Goal: Task Accomplishment & Management: Manage account settings

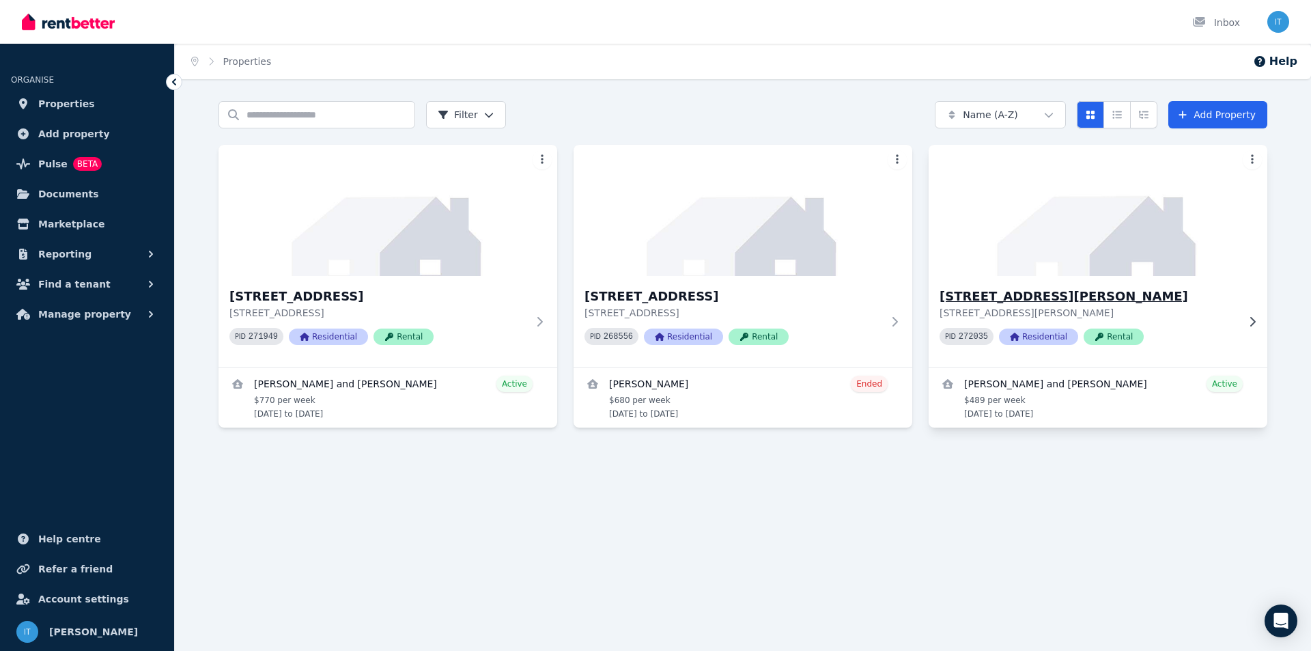
click at [1061, 296] on h3 "[STREET_ADDRESS][PERSON_NAME]" at bounding box center [1089, 296] width 298 height 19
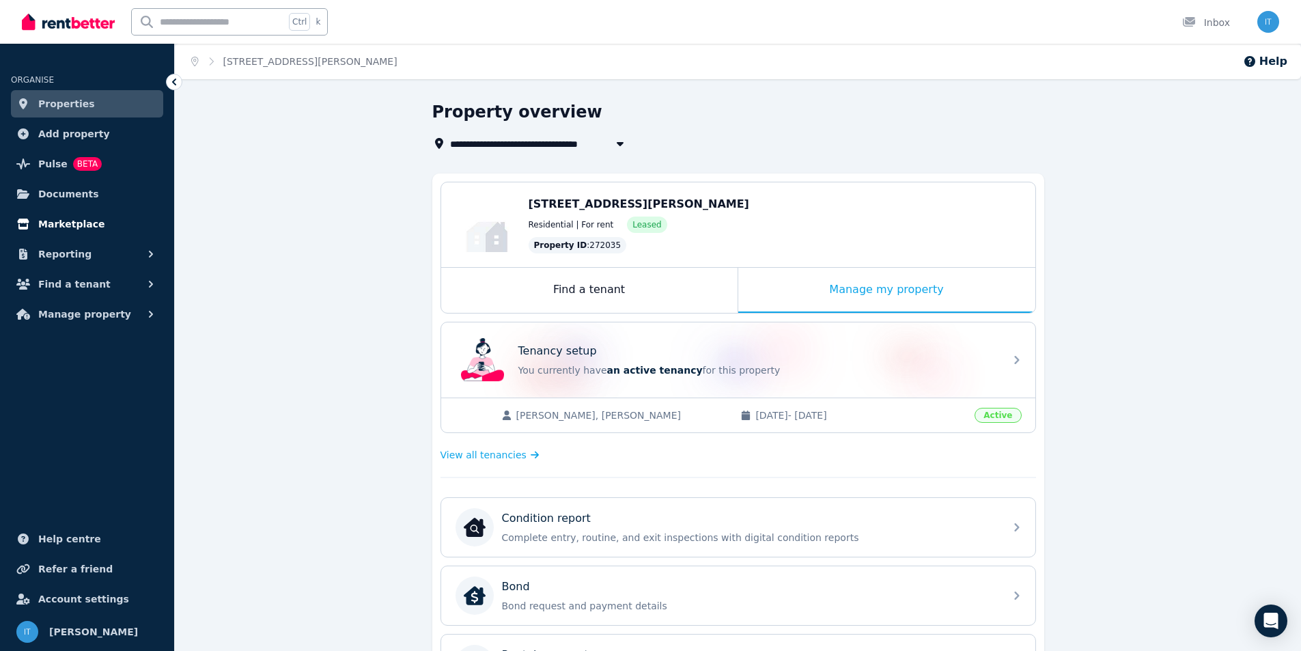
click at [65, 226] on span "Marketplace" at bounding box center [71, 224] width 66 height 16
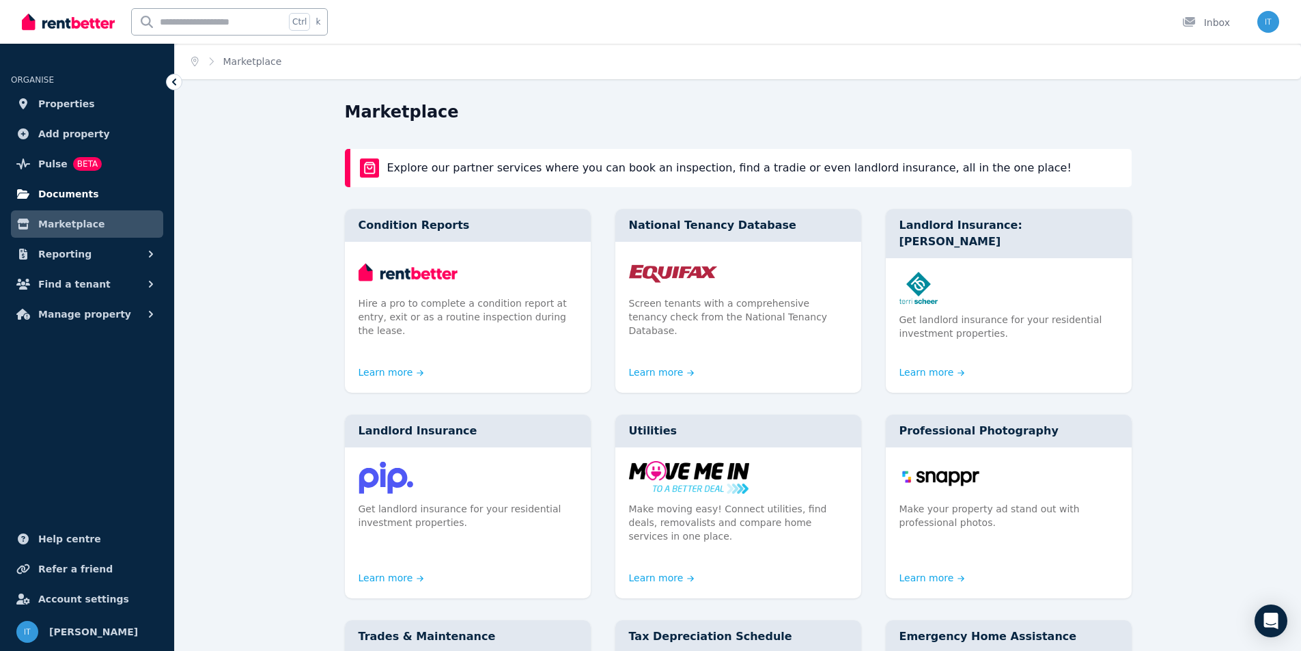
click at [75, 193] on span "Documents" at bounding box center [68, 194] width 61 height 16
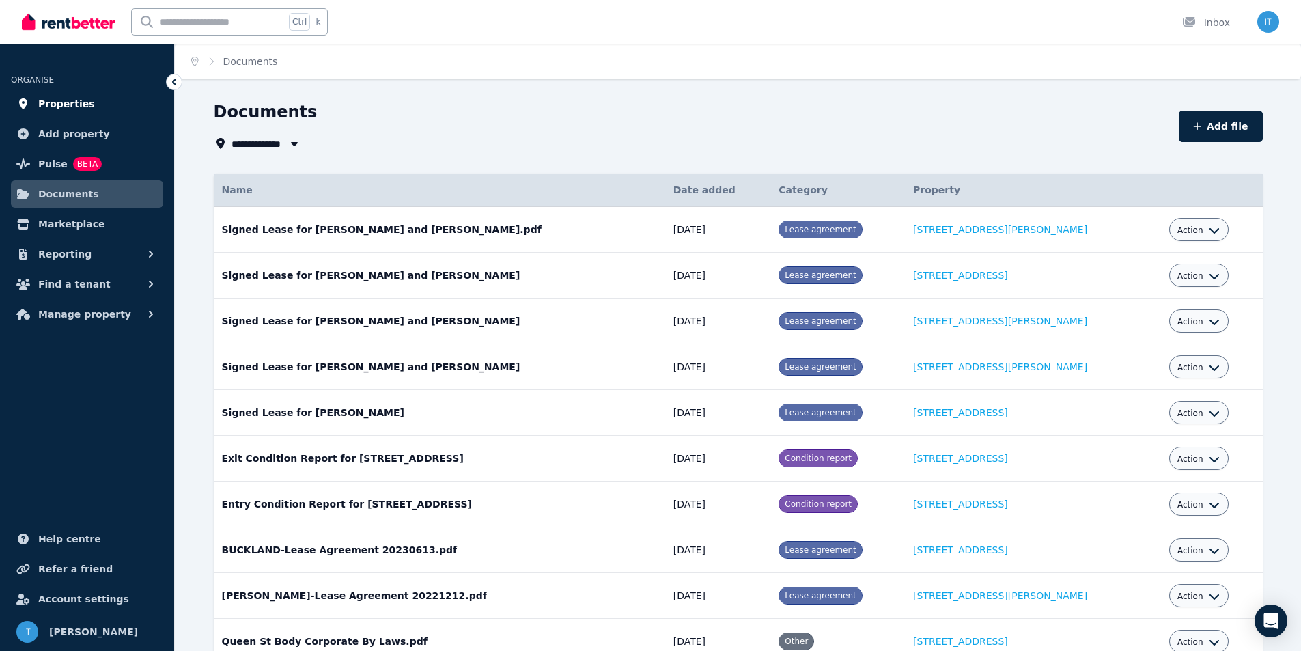
click at [74, 111] on span "Properties" at bounding box center [66, 104] width 57 height 16
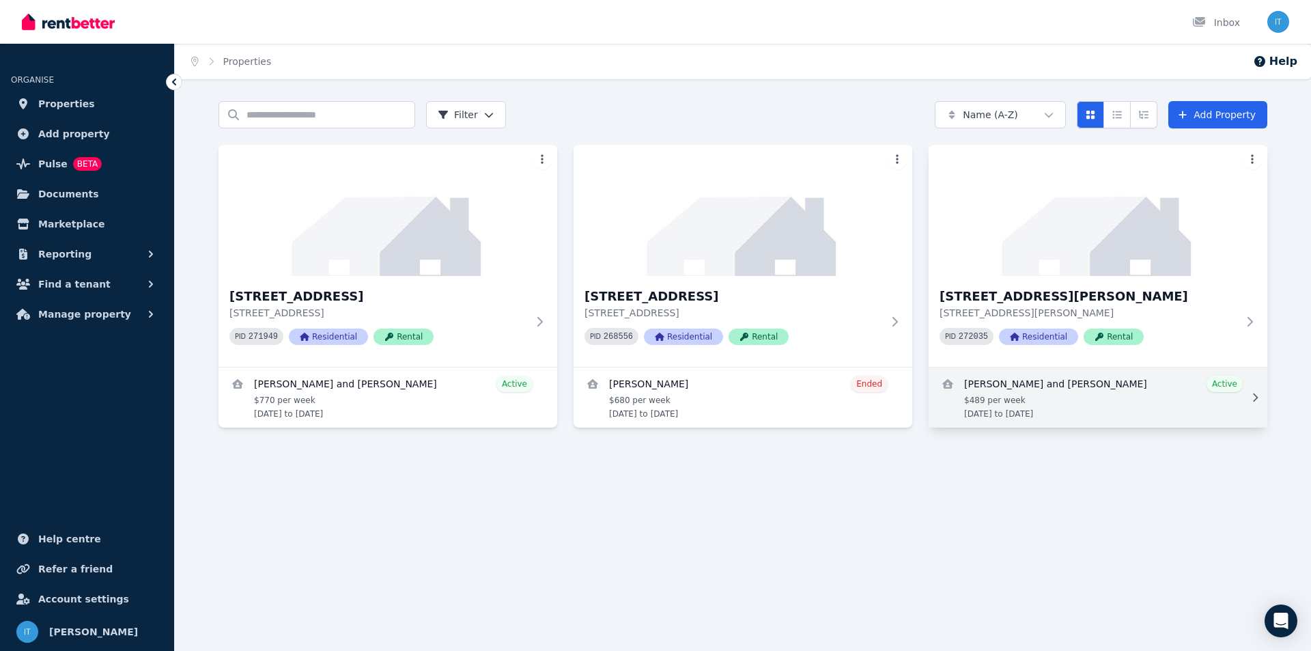
click at [1008, 398] on link "View details for Kirsty Findlay and Chris Fisher" at bounding box center [1098, 397] width 339 height 60
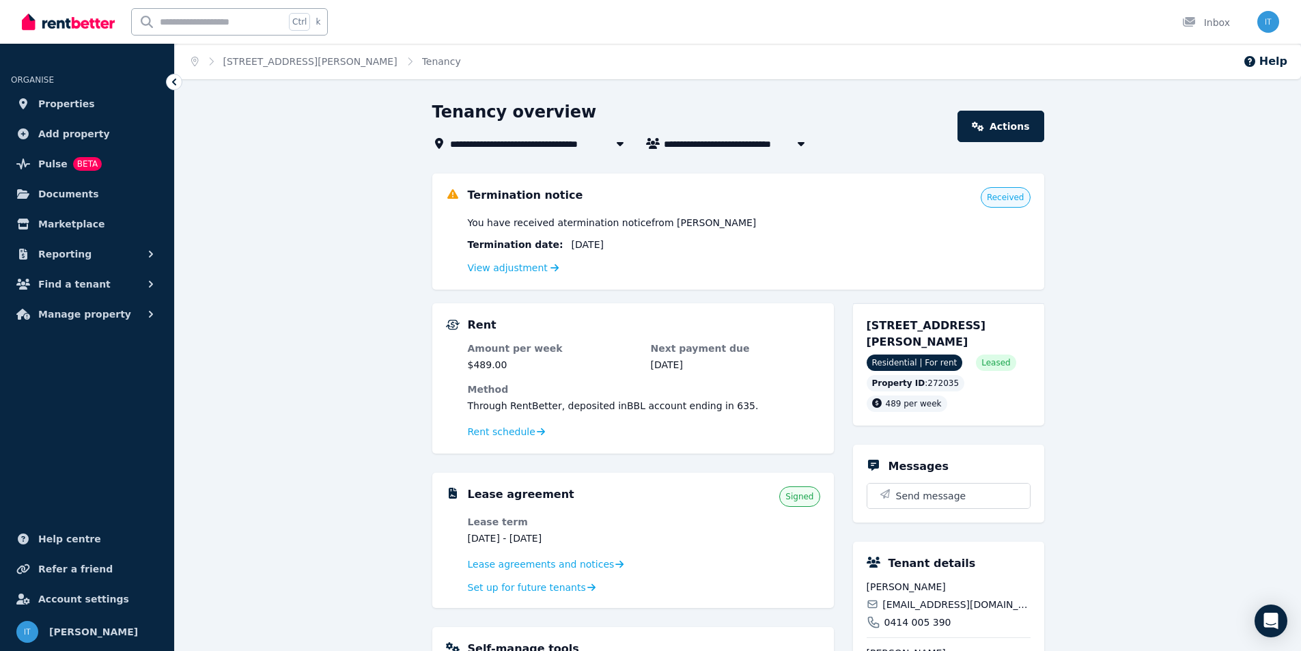
click at [1010, 201] on span "Received" at bounding box center [1006, 197] width 38 height 11
click at [500, 273] on link "View adjustment" at bounding box center [514, 267] width 92 height 11
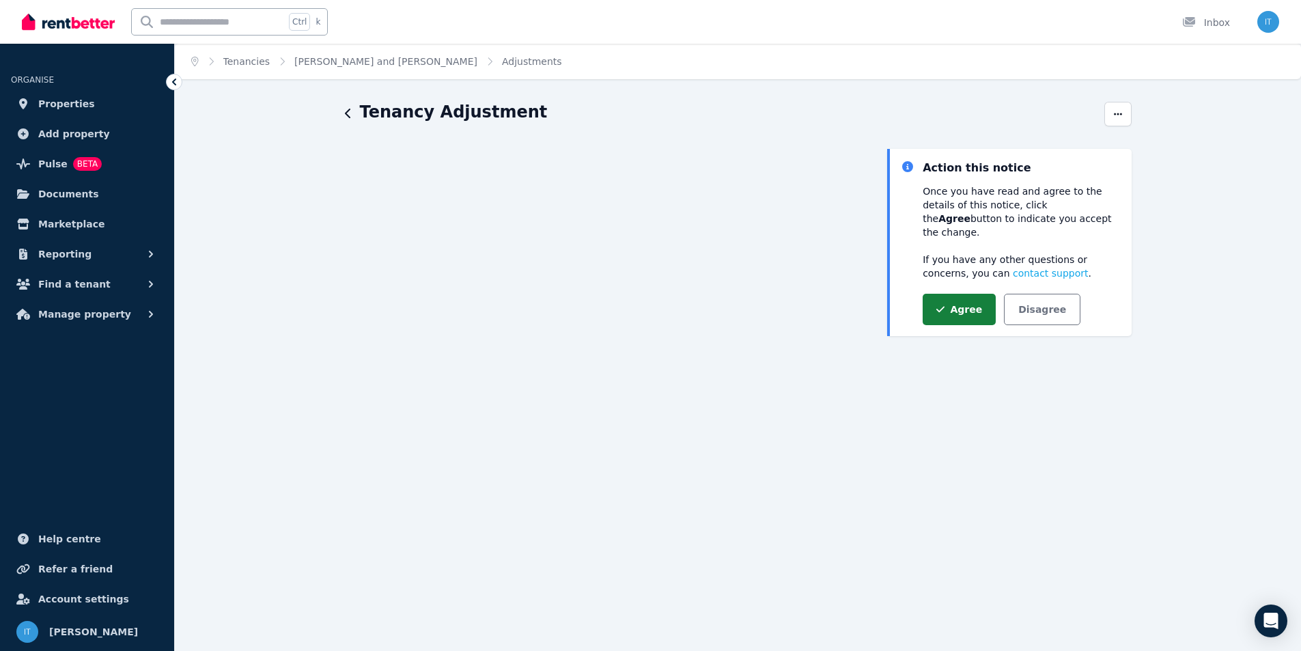
click at [969, 296] on button "Agree" at bounding box center [959, 309] width 73 height 31
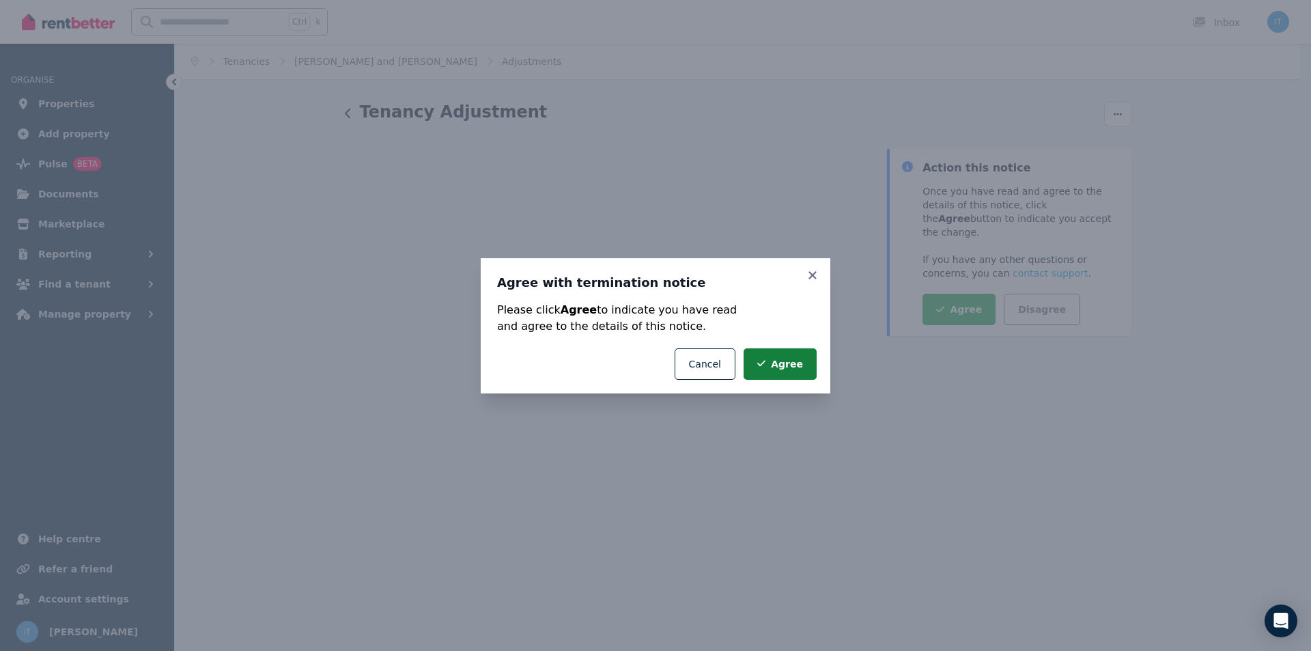
click at [787, 372] on button "Agree" at bounding box center [780, 363] width 73 height 31
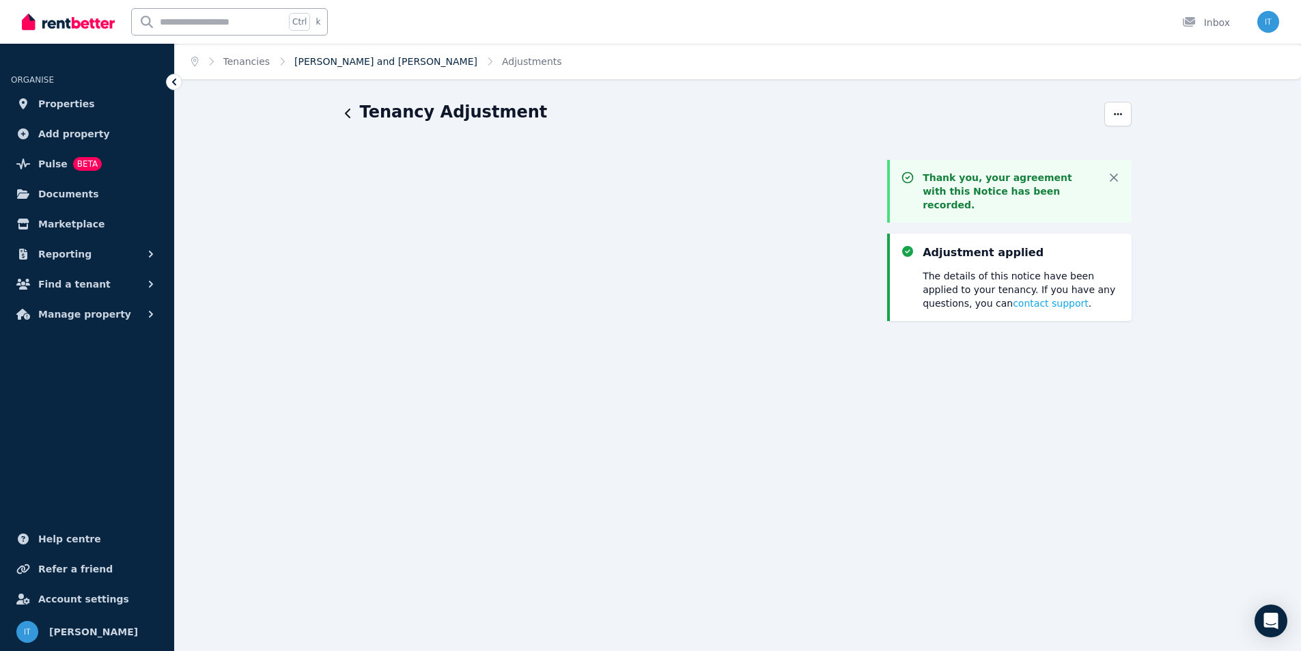
click at [339, 64] on link "[PERSON_NAME] and [PERSON_NAME]" at bounding box center [385, 61] width 183 height 11
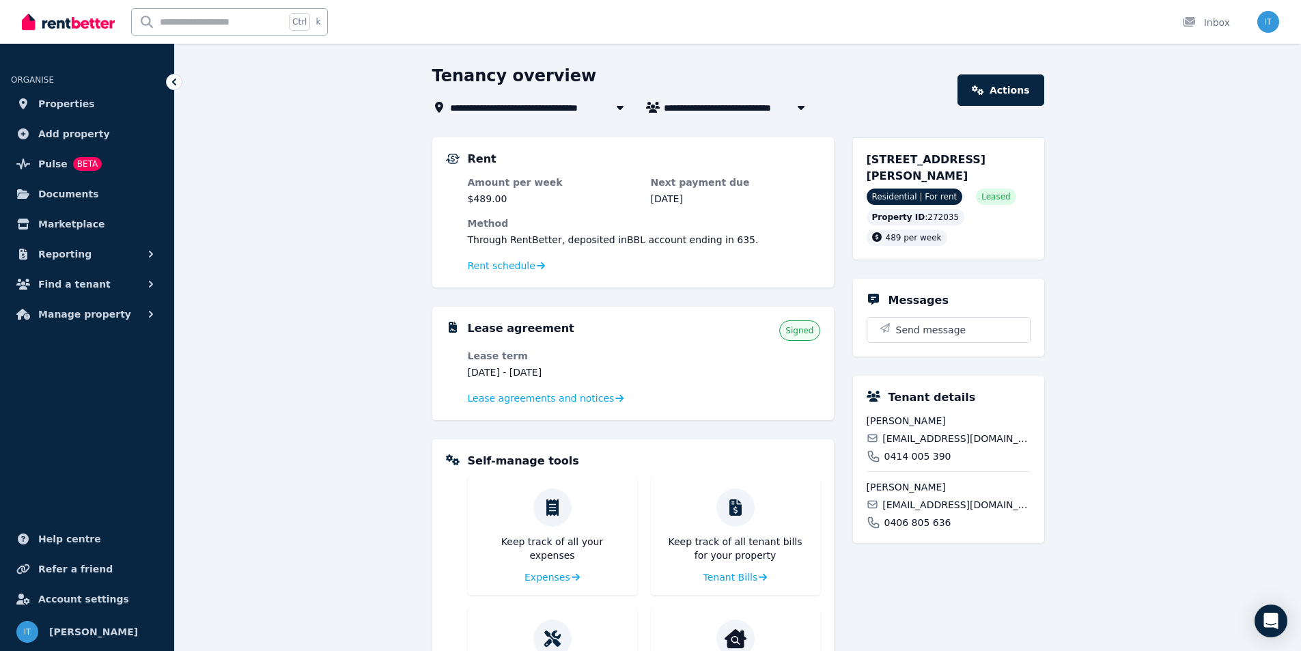
scroll to position [27, 0]
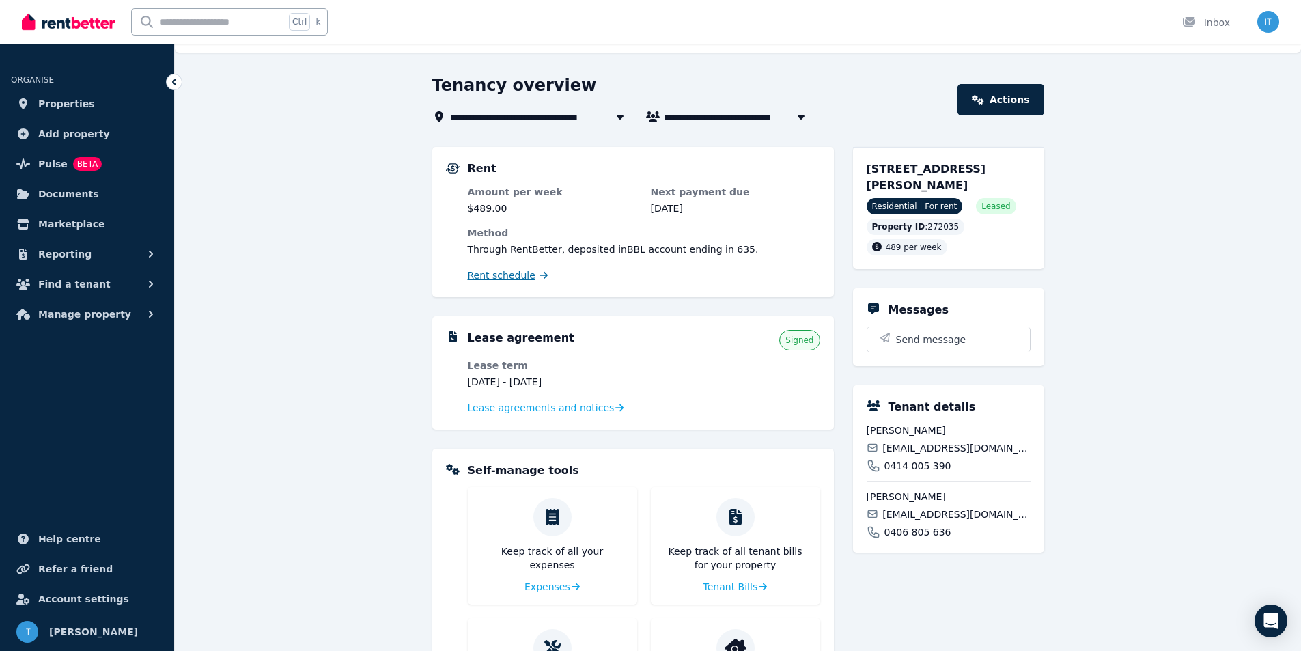
click at [500, 279] on span "Rent schedule" at bounding box center [502, 275] width 68 height 14
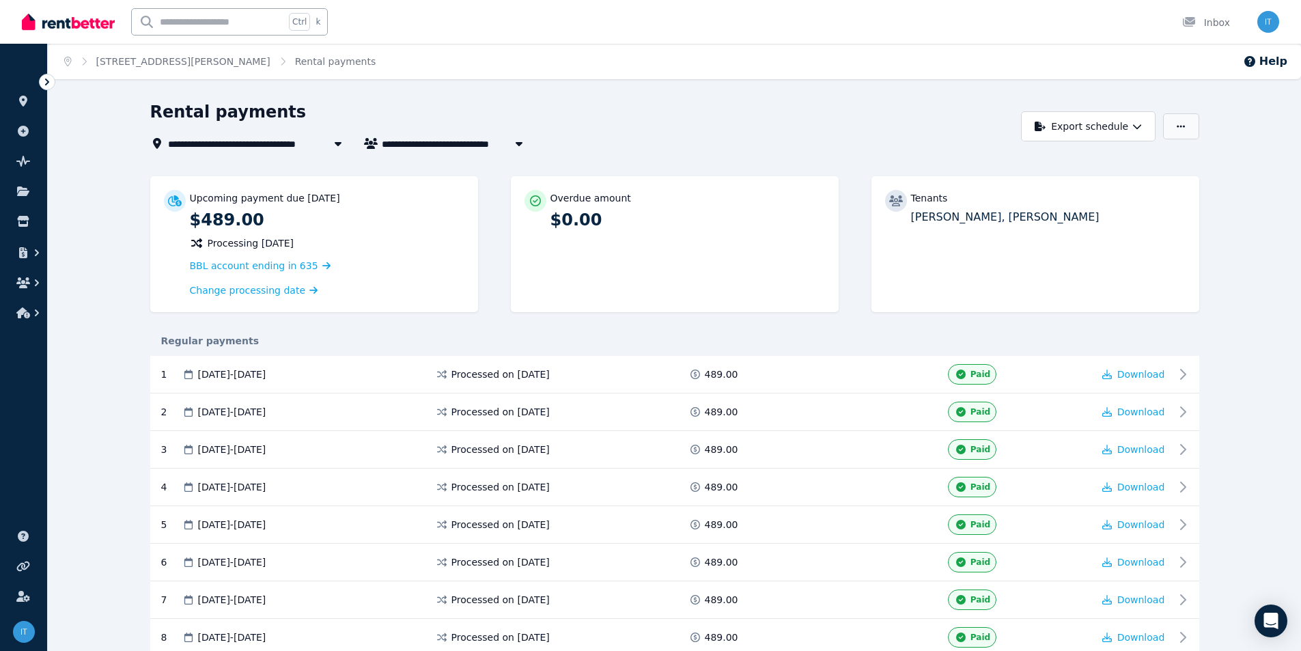
click at [1184, 126] on icon "button" at bounding box center [1181, 126] width 8 height 2
click at [145, 64] on link "[STREET_ADDRESS][PERSON_NAME]" at bounding box center [183, 61] width 174 height 11
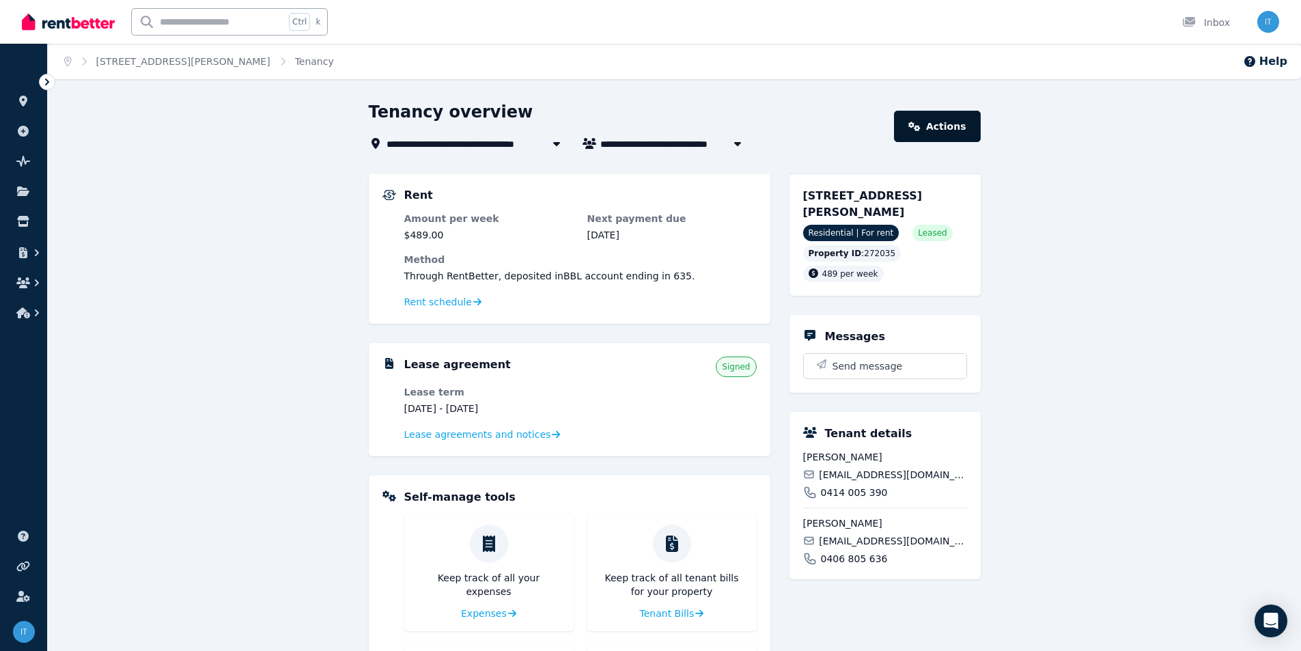
click at [942, 123] on link "Actions" at bounding box center [937, 126] width 86 height 31
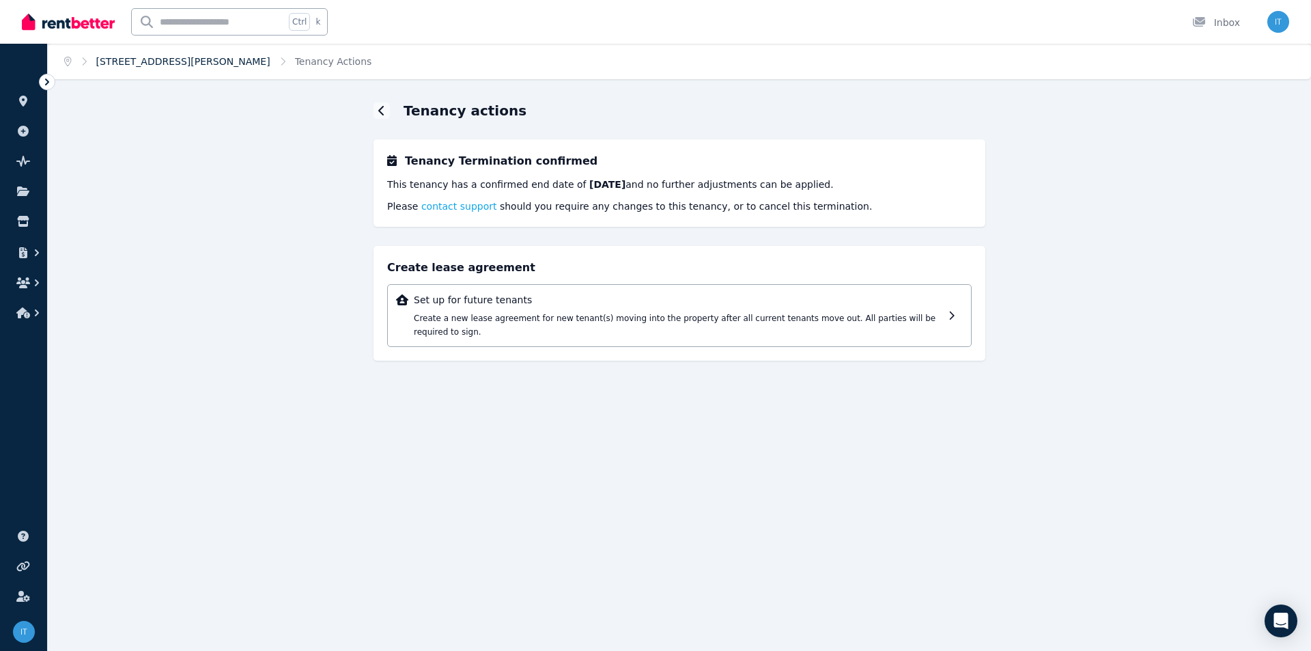
click at [213, 63] on link "[STREET_ADDRESS][PERSON_NAME]" at bounding box center [183, 61] width 174 height 11
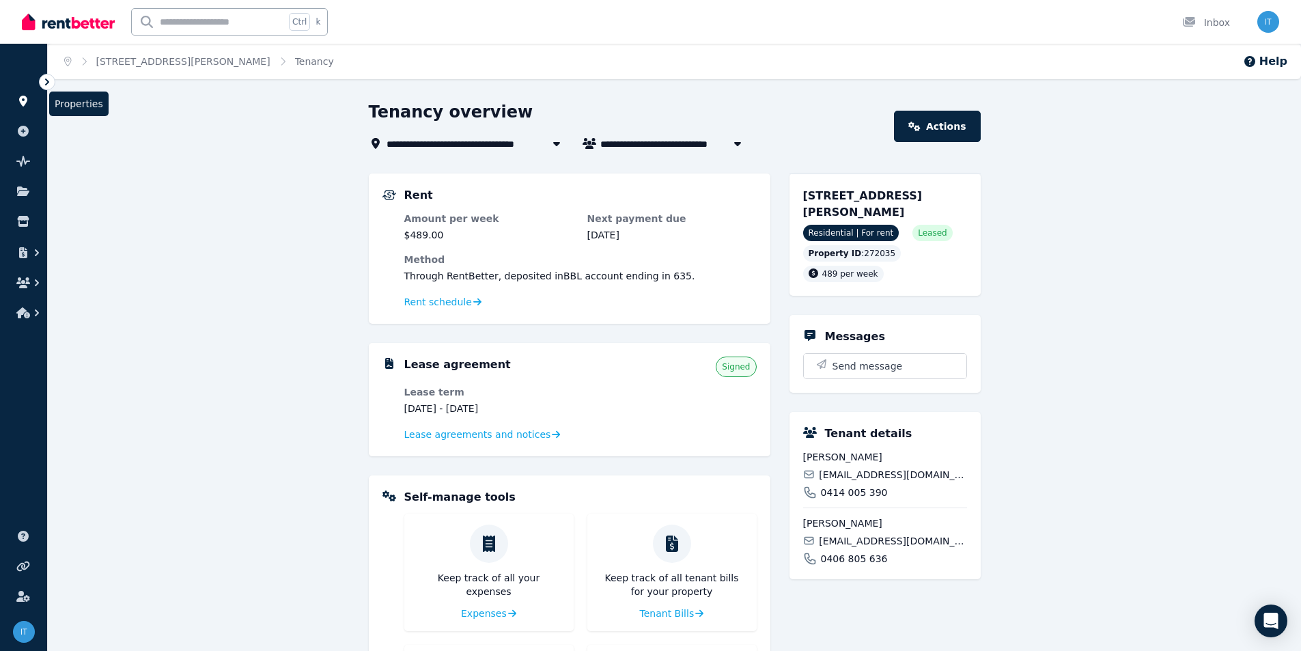
click at [23, 99] on icon at bounding box center [23, 101] width 14 height 11
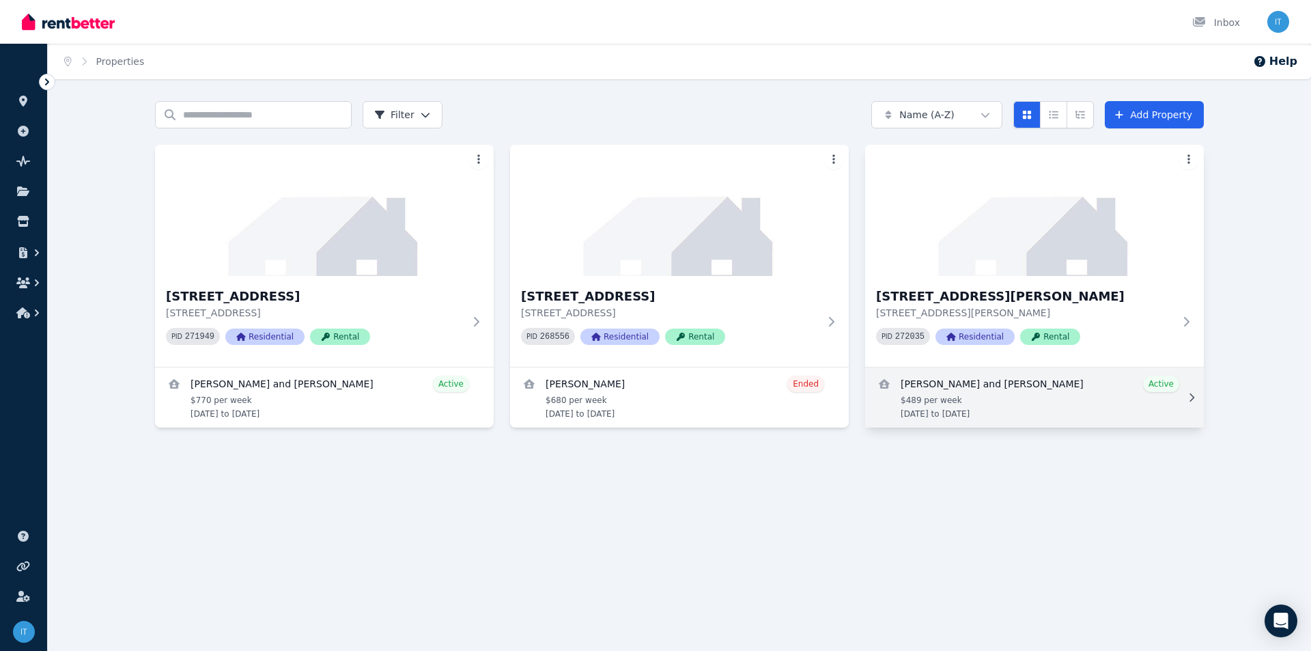
click at [1160, 385] on link "View details for Kirsty Findlay and Chris Fisher" at bounding box center [1034, 397] width 339 height 60
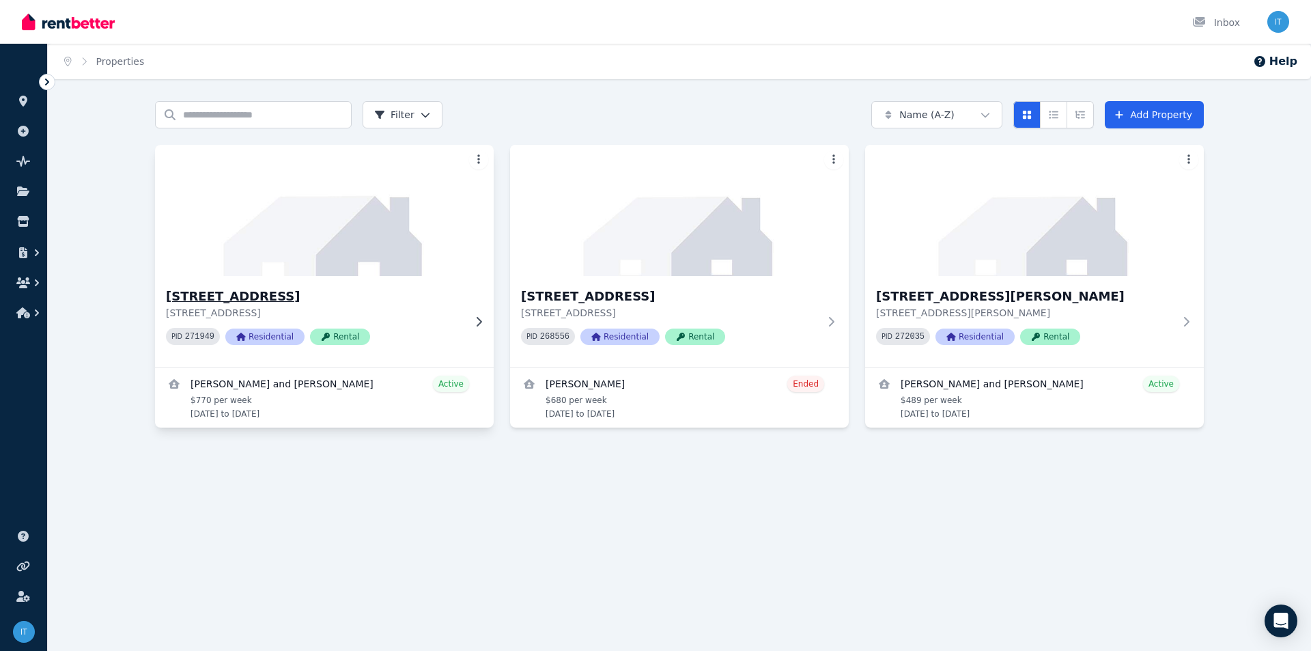
click at [423, 351] on div "[STREET_ADDRESS] [STREET_ADDRESS] PID 271949 Residential Rental" at bounding box center [315, 321] width 298 height 69
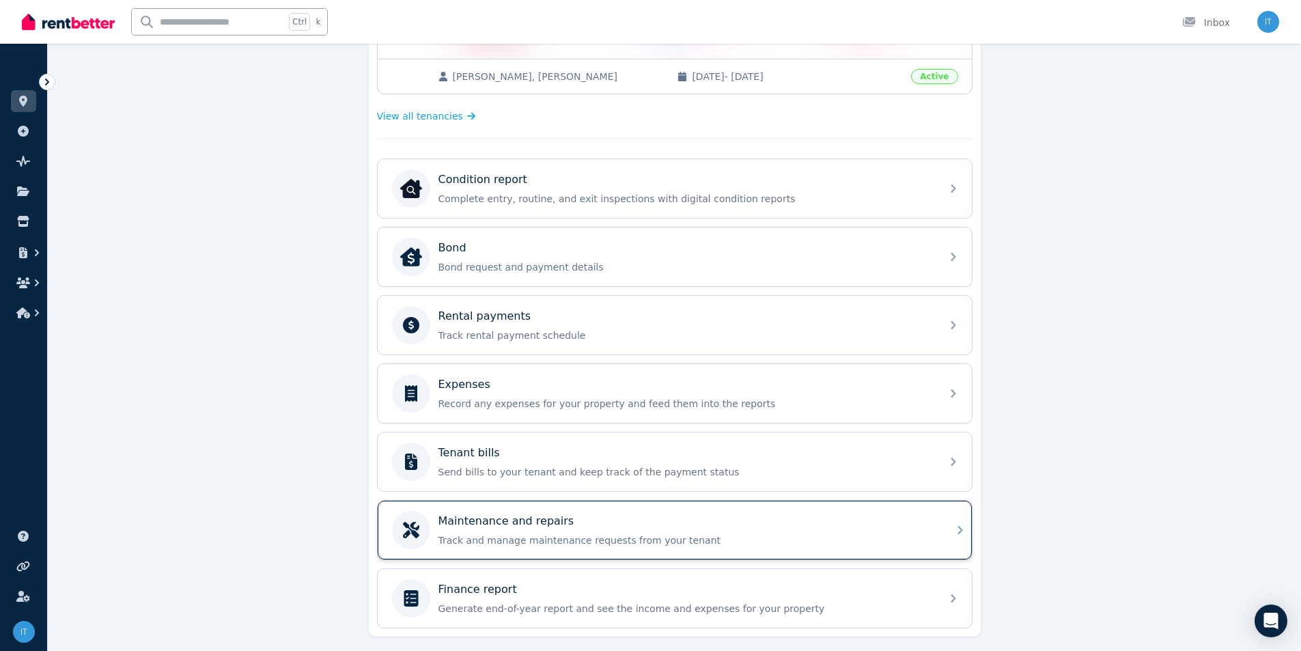
scroll to position [308, 0]
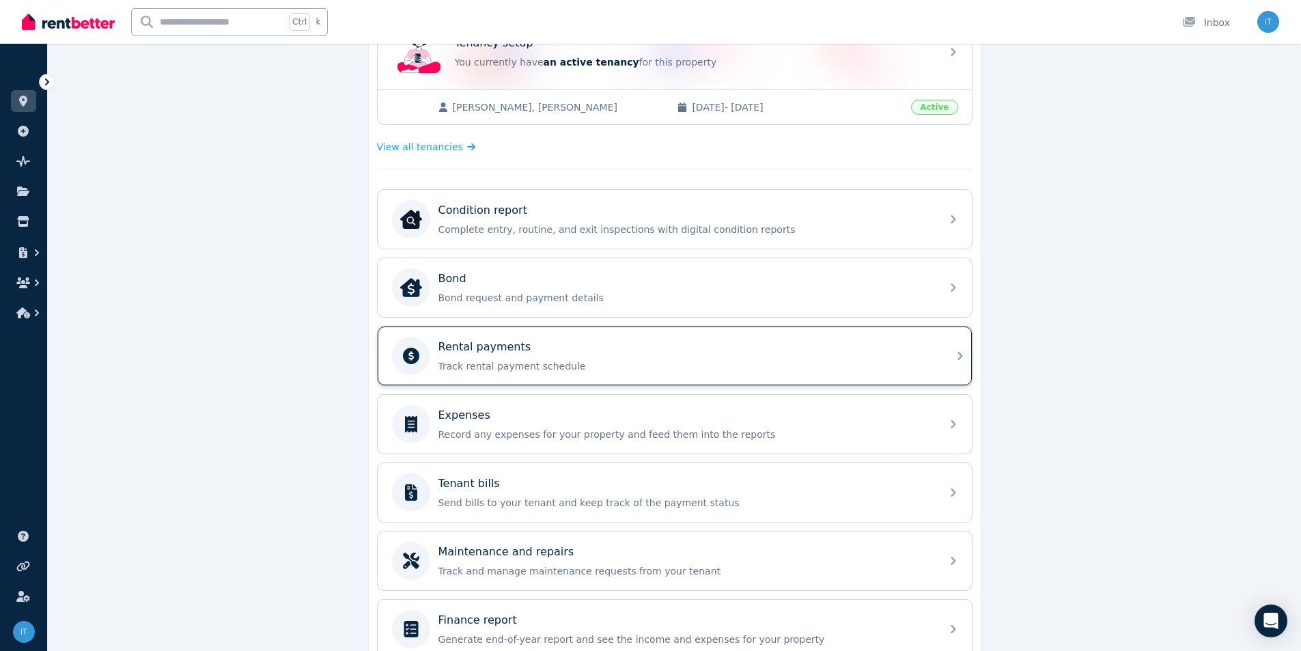
click at [531, 355] on div "Rental payments Track rental payment schedule" at bounding box center [686, 356] width 495 height 34
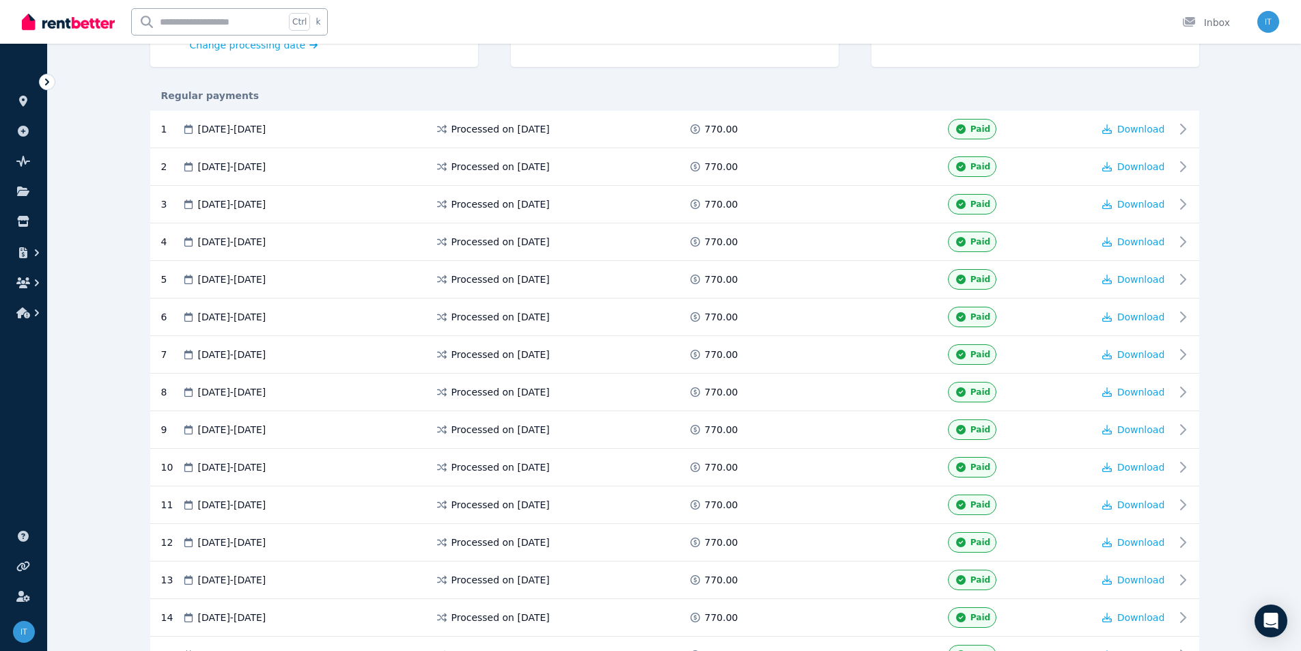
scroll to position [137, 0]
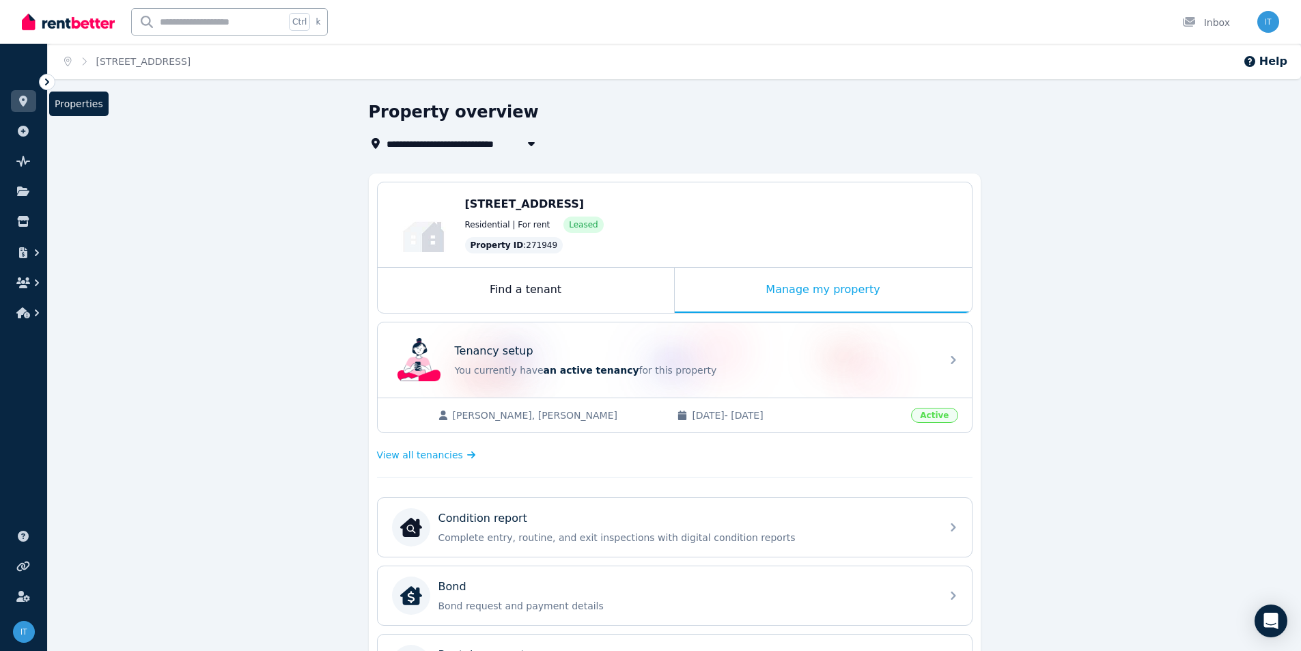
click at [18, 100] on icon at bounding box center [23, 101] width 14 height 11
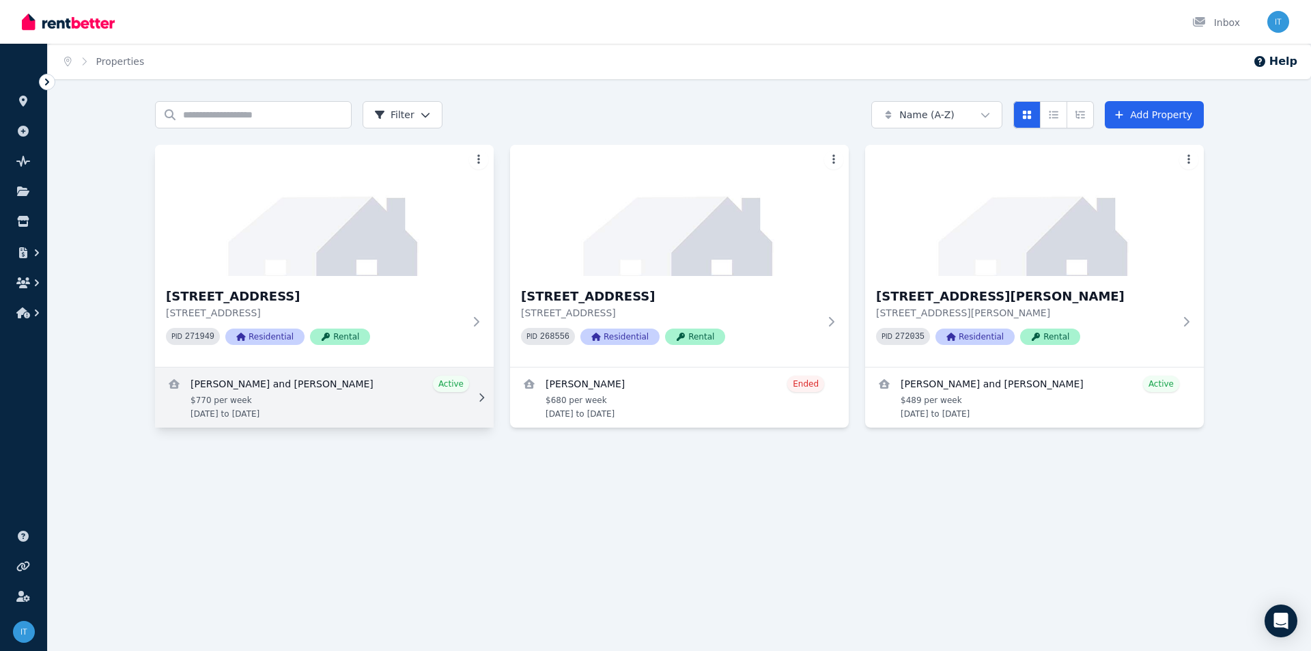
click at [281, 395] on link "View details for Sandra and Paul Biltoft" at bounding box center [324, 397] width 339 height 60
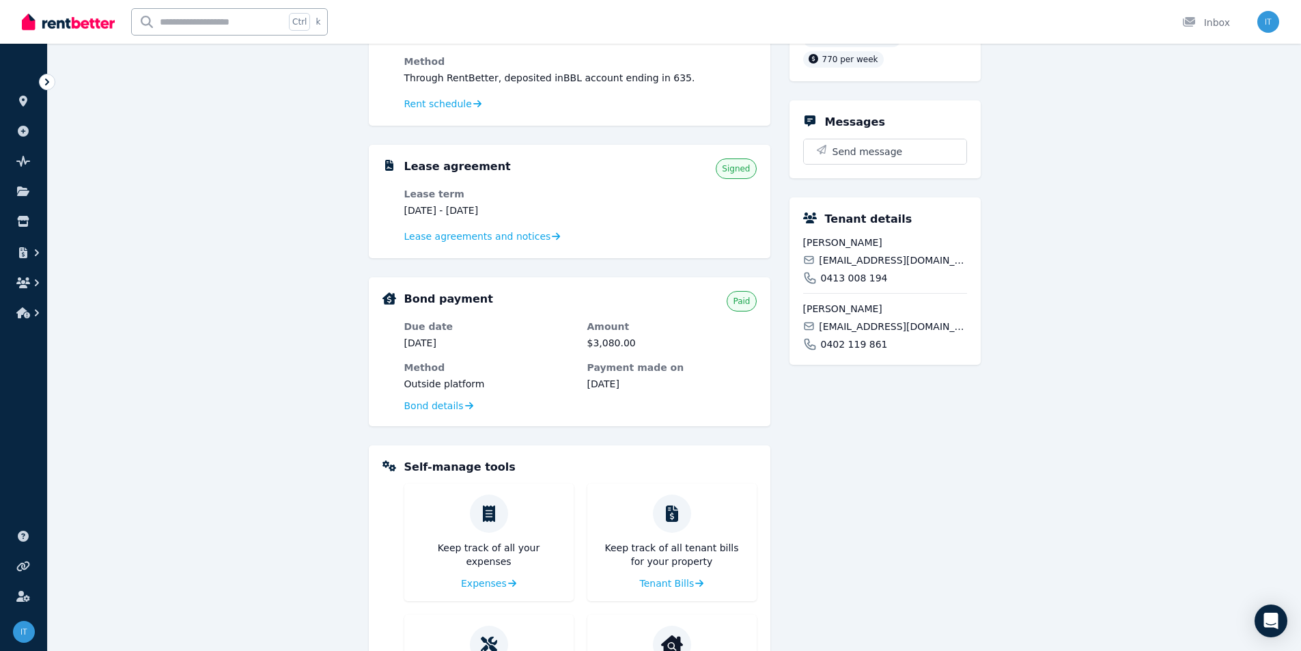
scroll to position [273, 0]
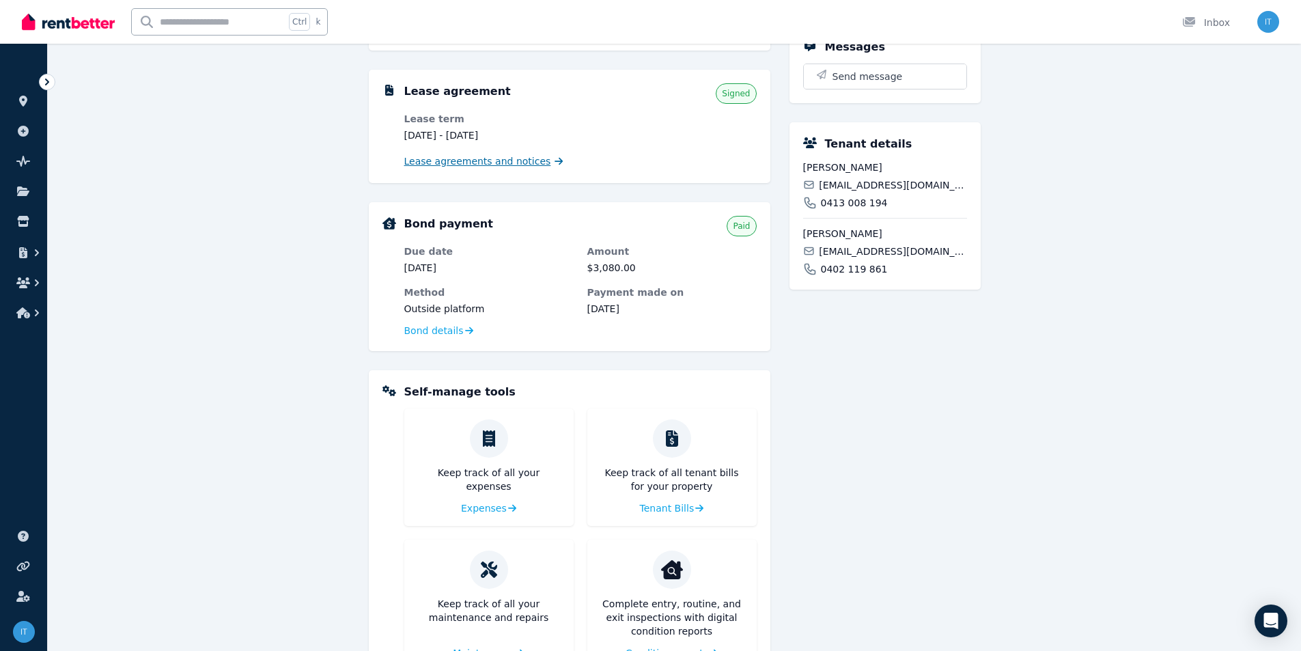
click at [467, 164] on span "Lease agreements and notices" at bounding box center [477, 161] width 147 height 14
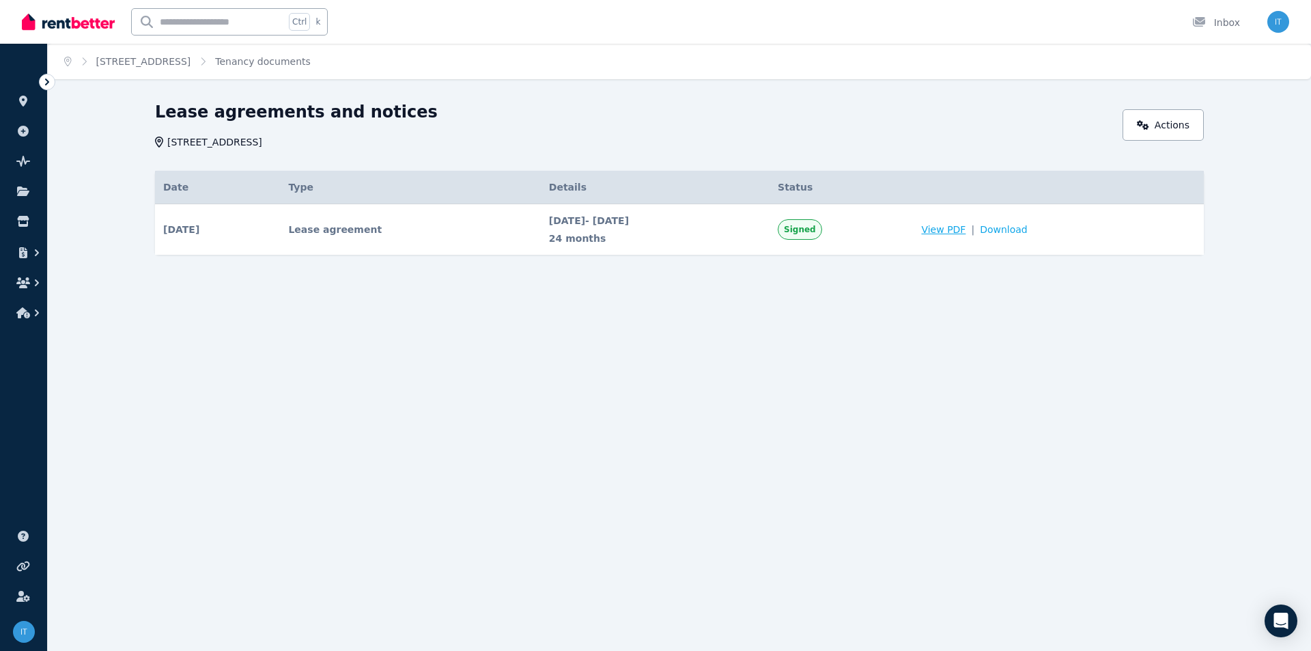
click at [966, 232] on span "View PDF" at bounding box center [943, 230] width 44 height 14
click at [182, 65] on link "[STREET_ADDRESS]" at bounding box center [143, 61] width 95 height 11
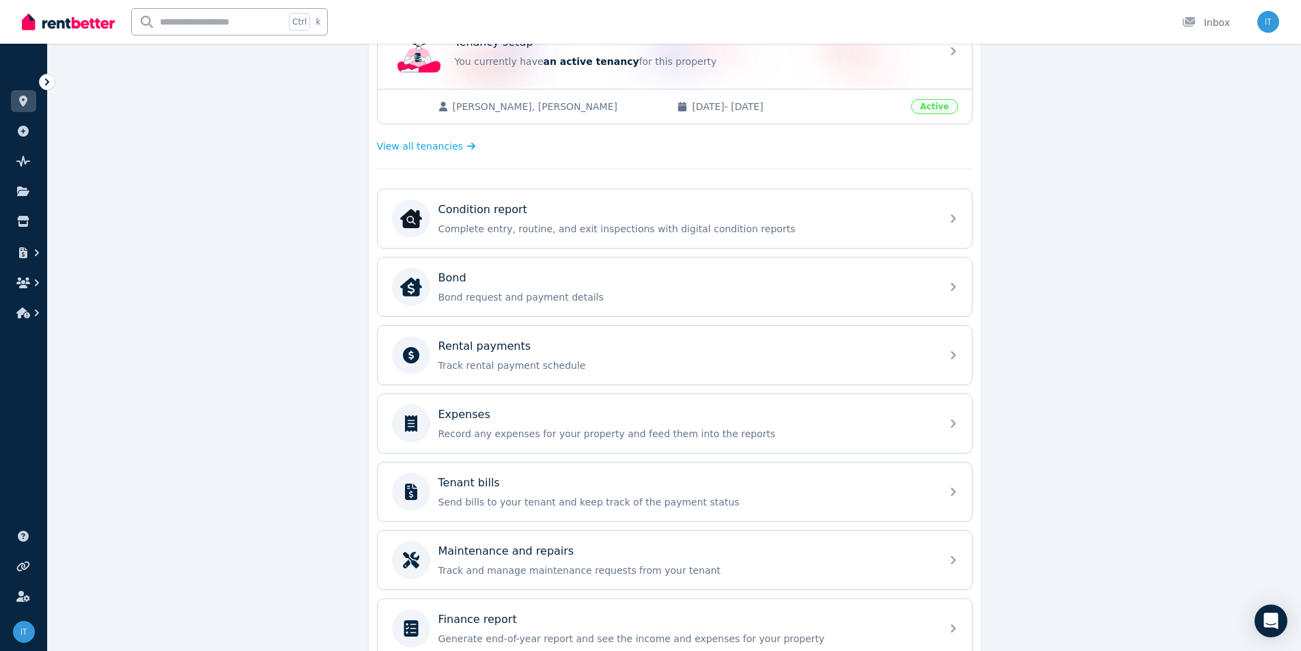
scroll to position [342, 0]
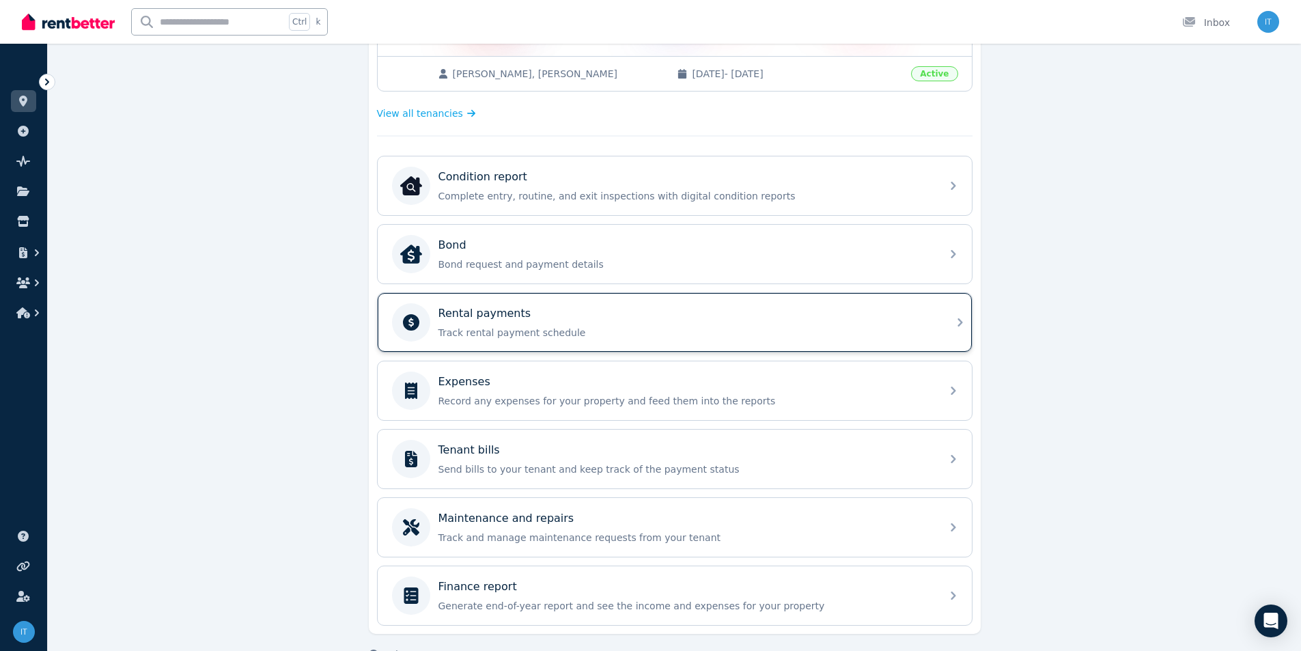
click at [502, 319] on p "Rental payments" at bounding box center [485, 313] width 93 height 16
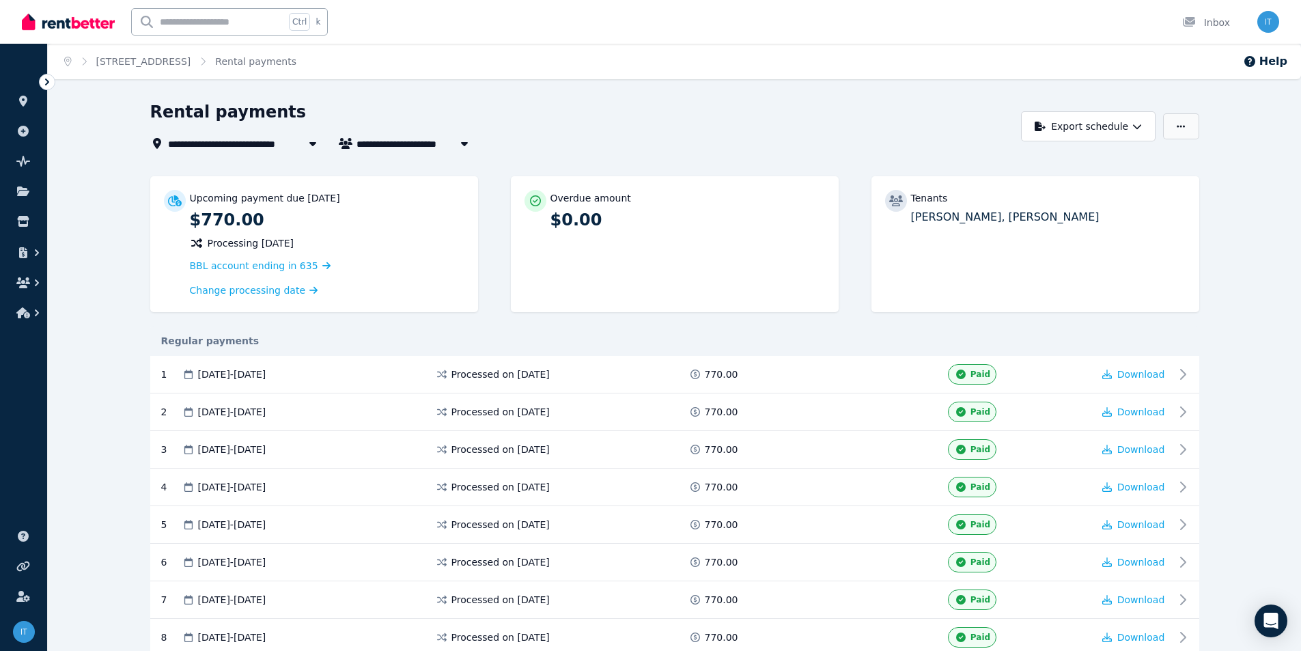
click at [1184, 128] on icon "button" at bounding box center [1181, 127] width 8 height 10
click at [1089, 156] on p "Adjust Rent" at bounding box center [1110, 160] width 66 height 14
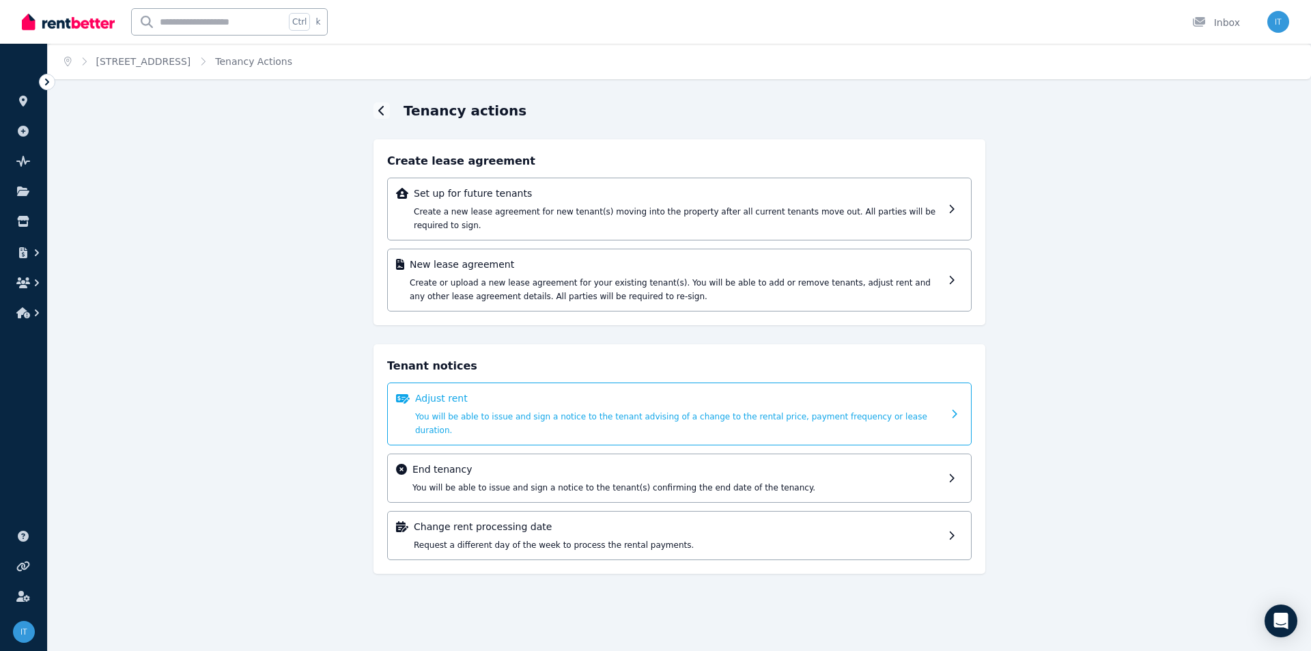
click at [868, 391] on p "Adjust rent" at bounding box center [679, 398] width 528 height 14
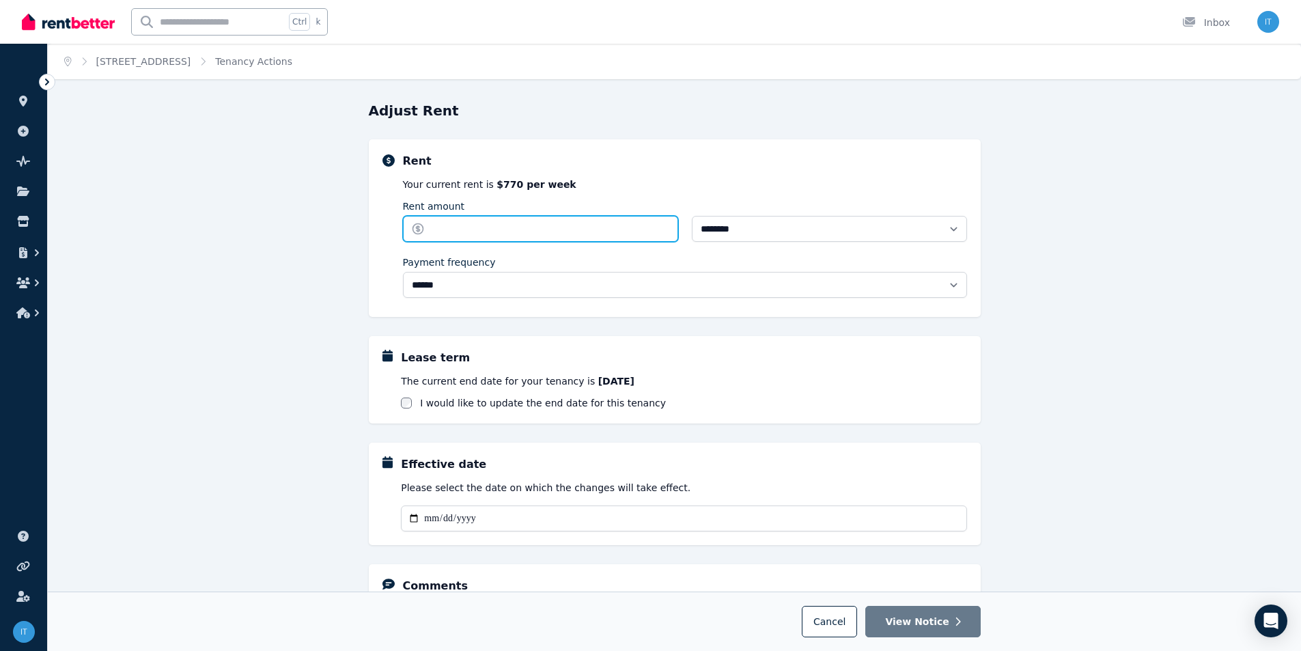
click at [458, 229] on input "Rent amount" at bounding box center [540, 229] width 275 height 26
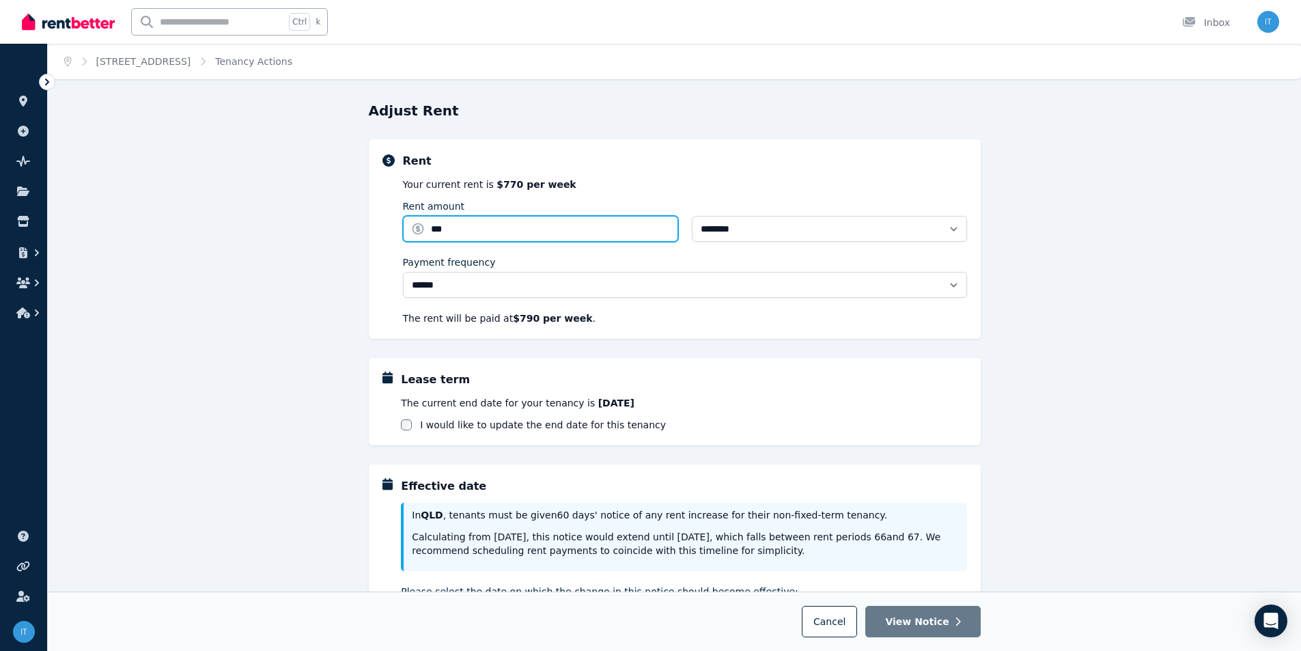
type input "***"
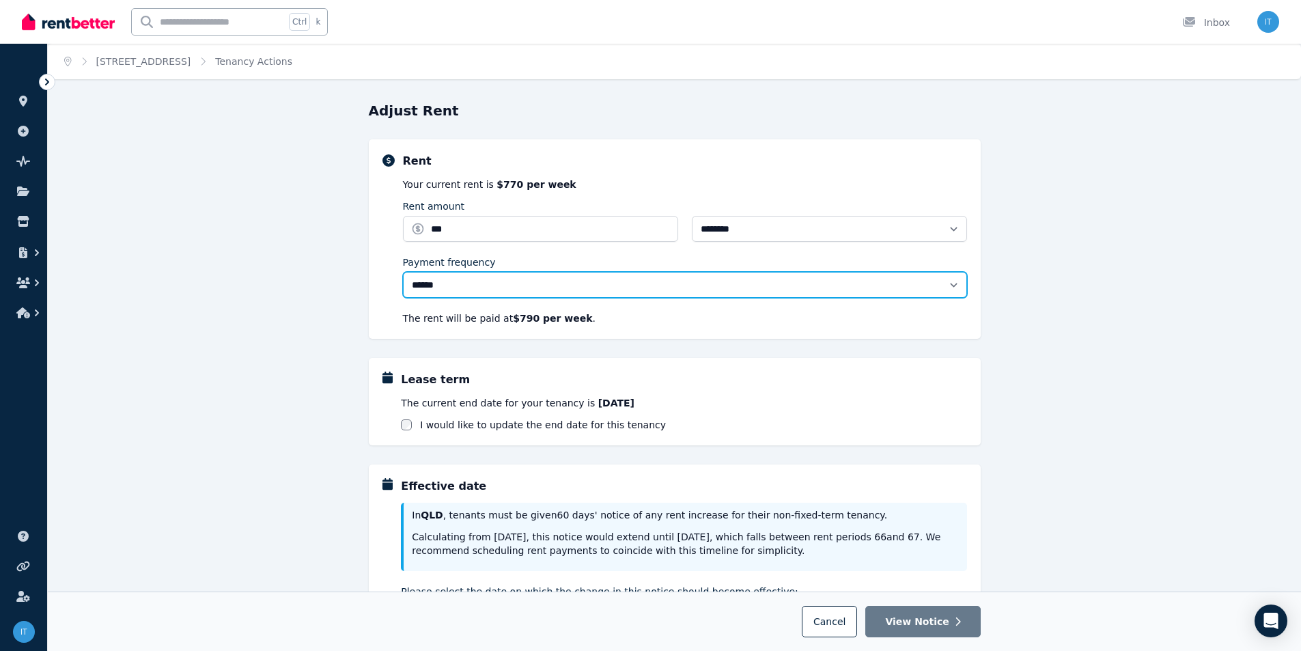
click at [465, 286] on select "**********" at bounding box center [685, 285] width 564 height 26
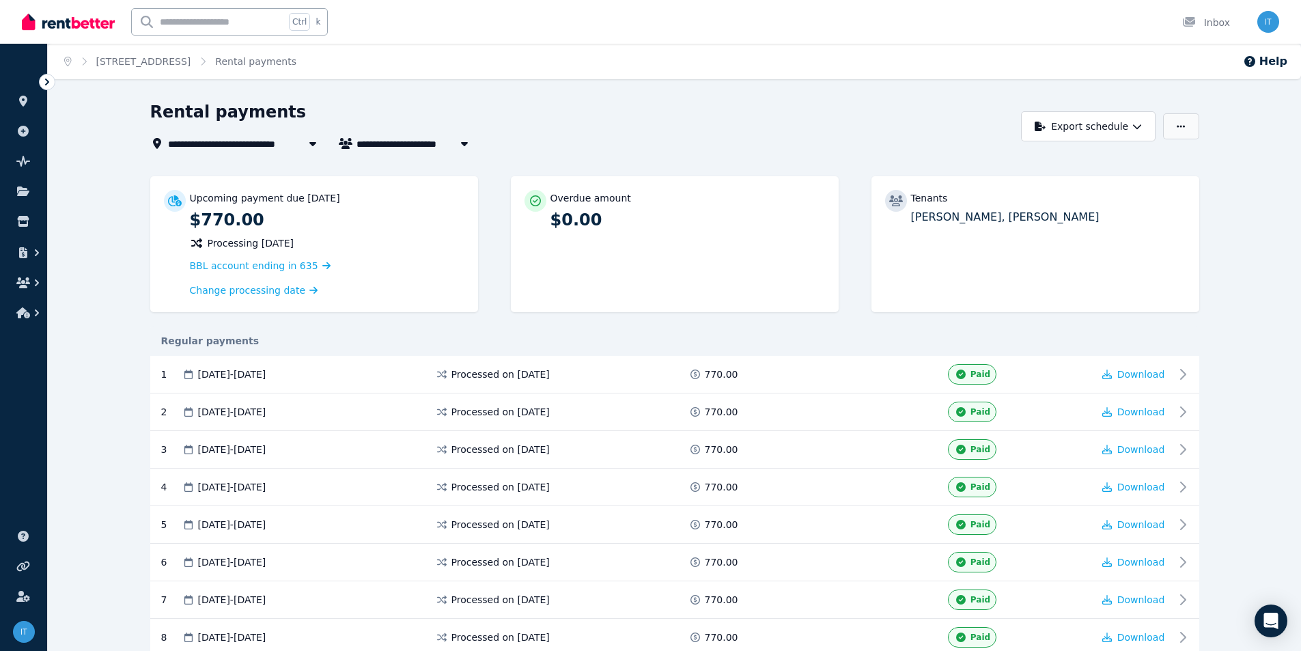
click at [1187, 133] on button "button" at bounding box center [1181, 126] width 36 height 26
click at [1097, 161] on p "Adjust Rent" at bounding box center [1110, 160] width 66 height 14
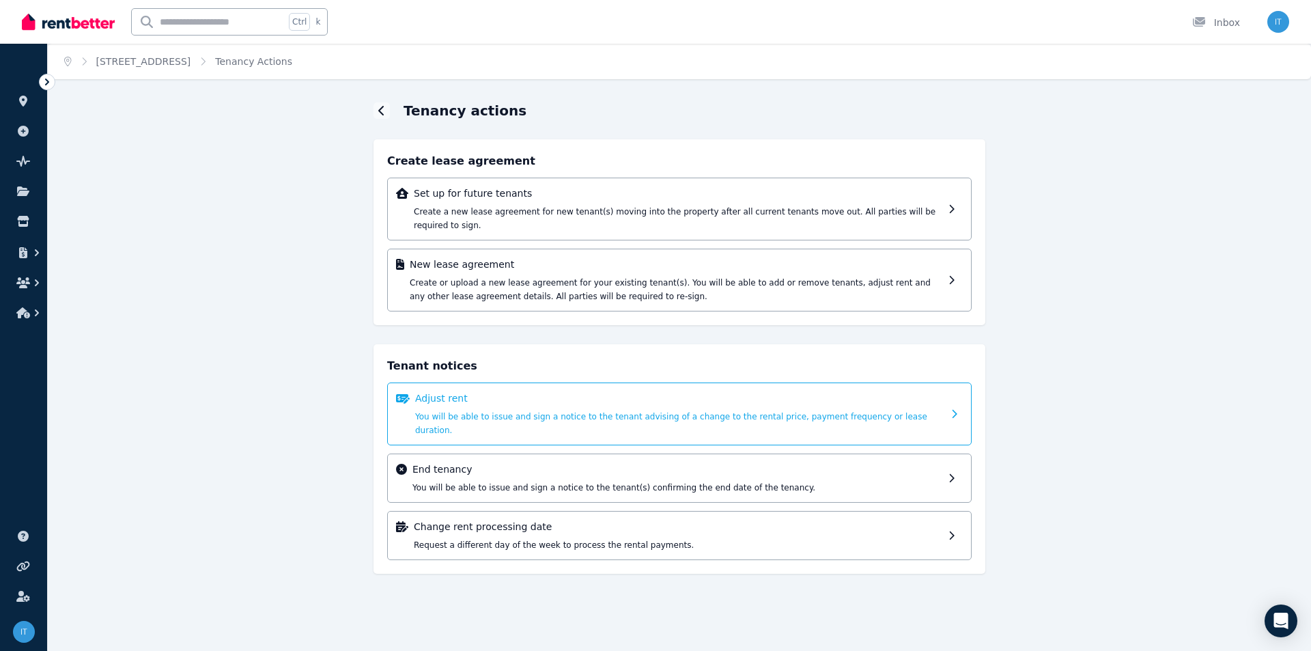
click at [468, 412] on span "You will be able to issue and sign a notice to the tenant advising of a change …" at bounding box center [671, 423] width 512 height 23
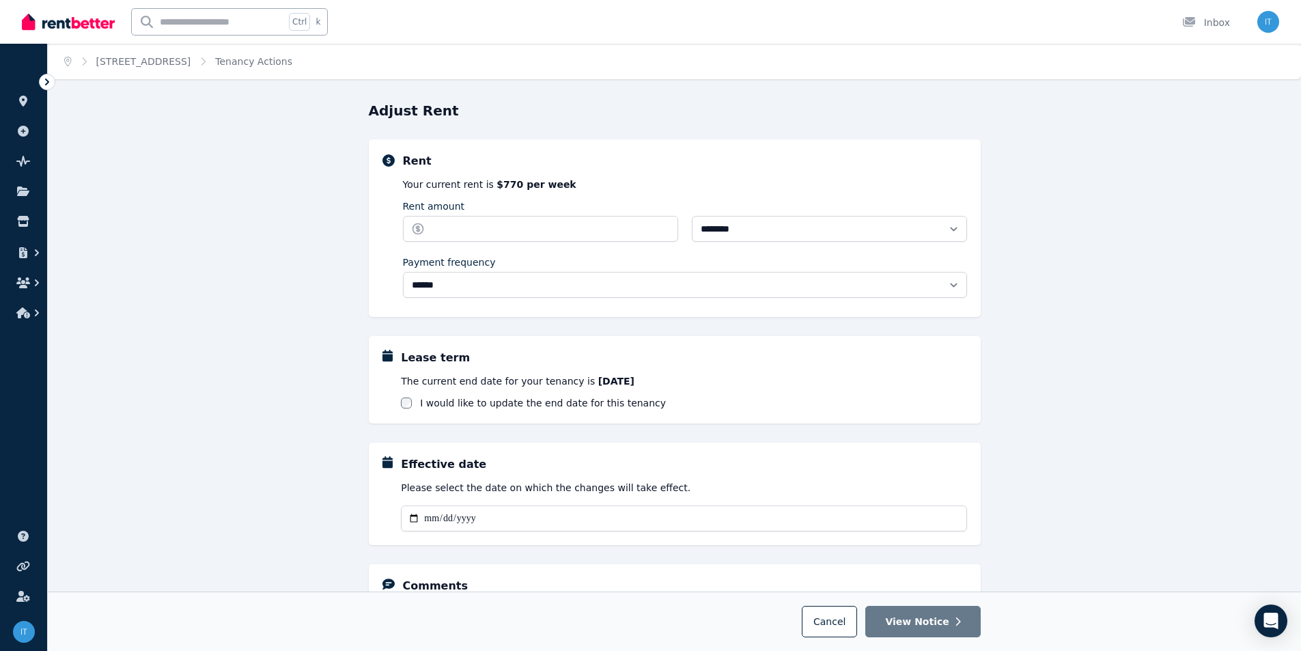
click at [677, 395] on div "The current end date for your tenancy is [DATE] I would like to update the end …" at bounding box center [684, 392] width 566 height 36
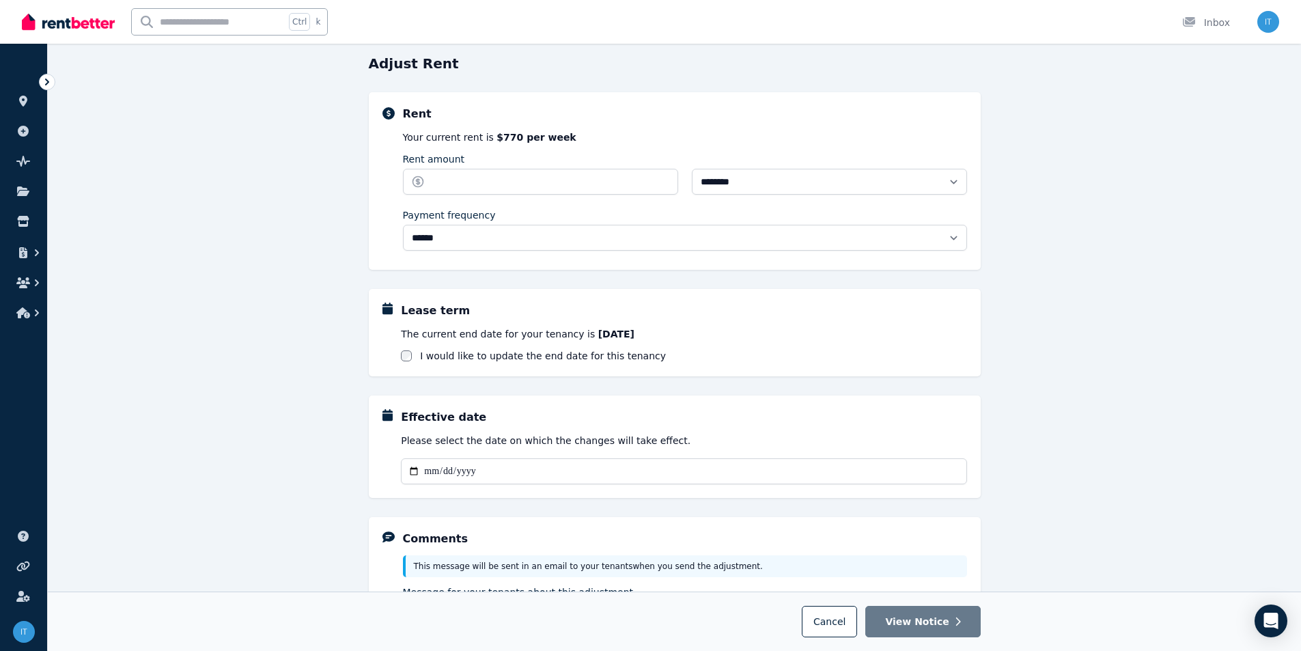
scroll to position [137, 0]
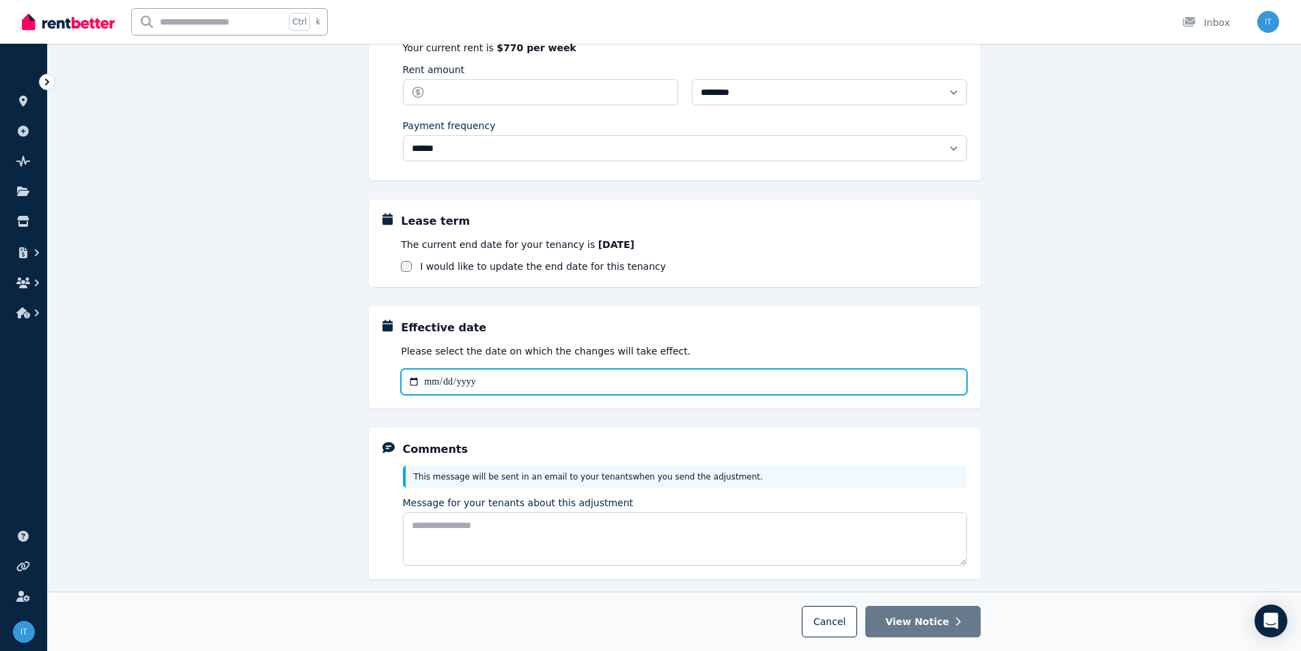
click at [538, 386] on input "Effective date" at bounding box center [684, 382] width 566 height 26
click at [445, 380] on input "Effective date" at bounding box center [684, 382] width 566 height 26
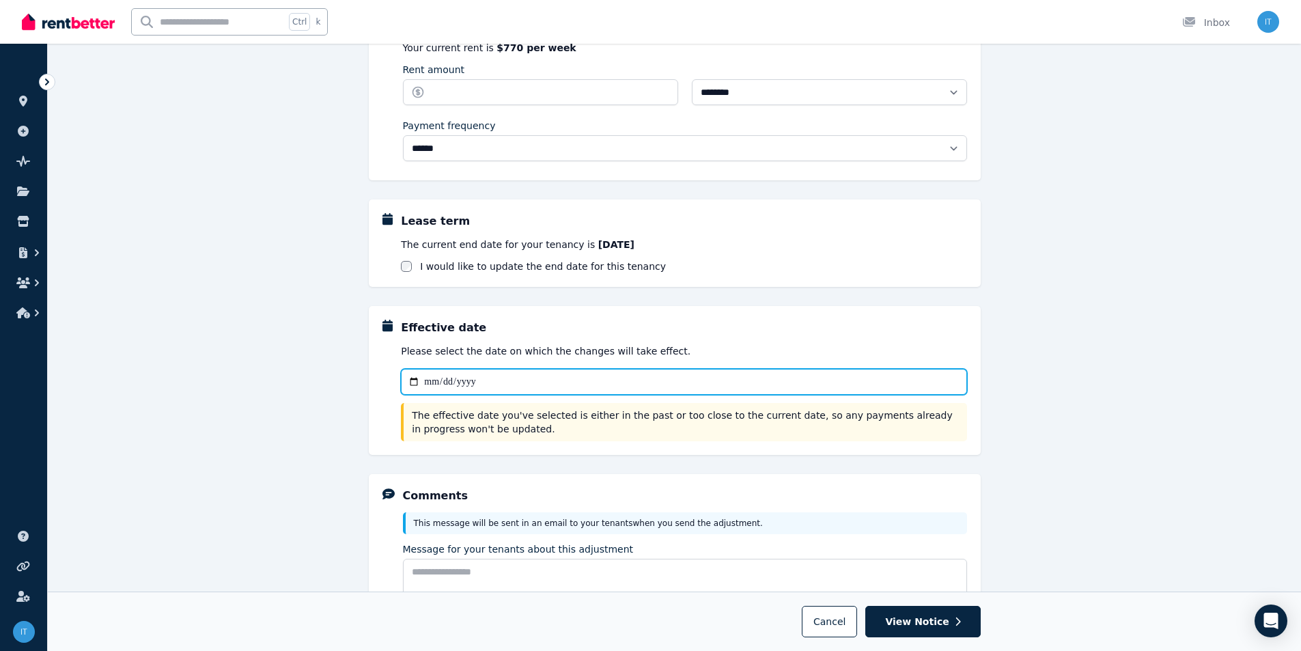
type input "**********"
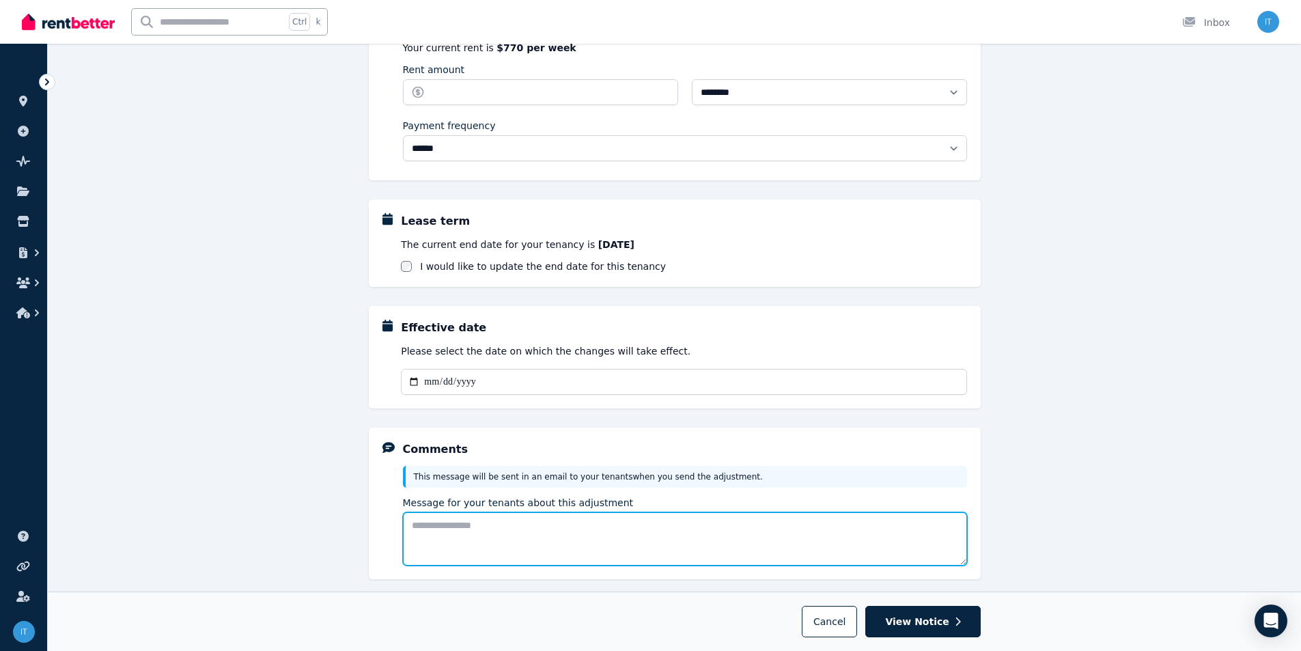
click at [481, 535] on textarea "Message for your tenants about this adjustment" at bounding box center [685, 538] width 564 height 53
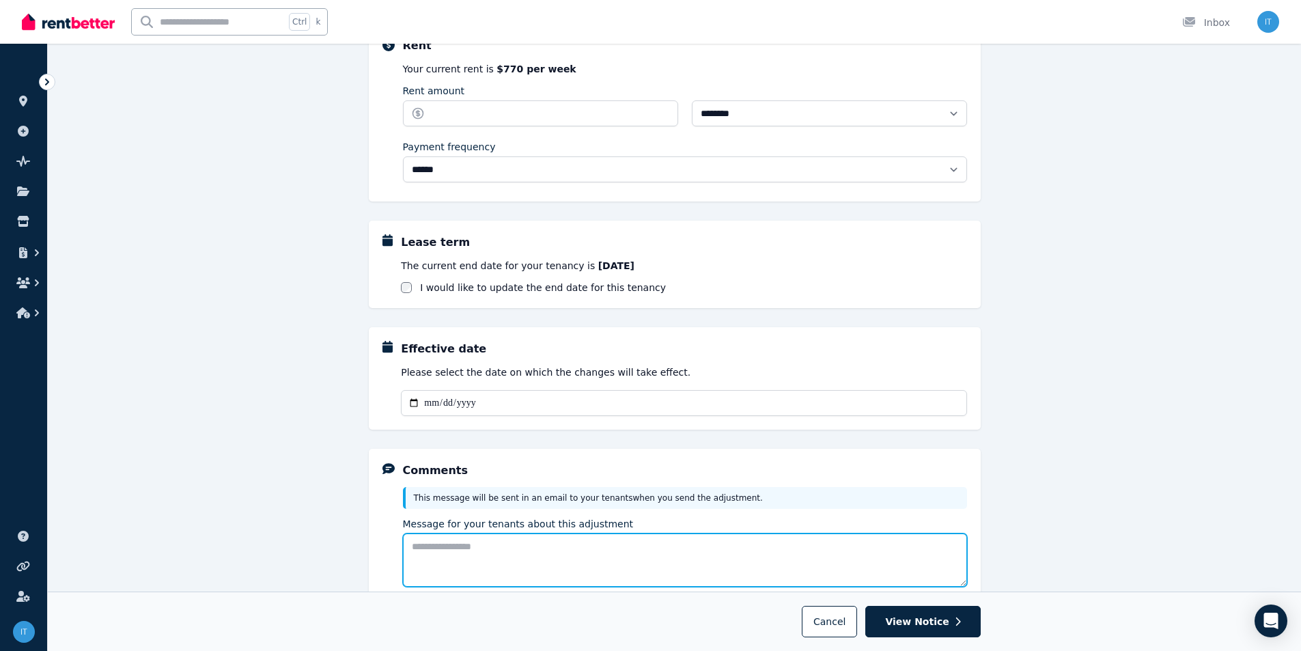
scroll to position [0, 0]
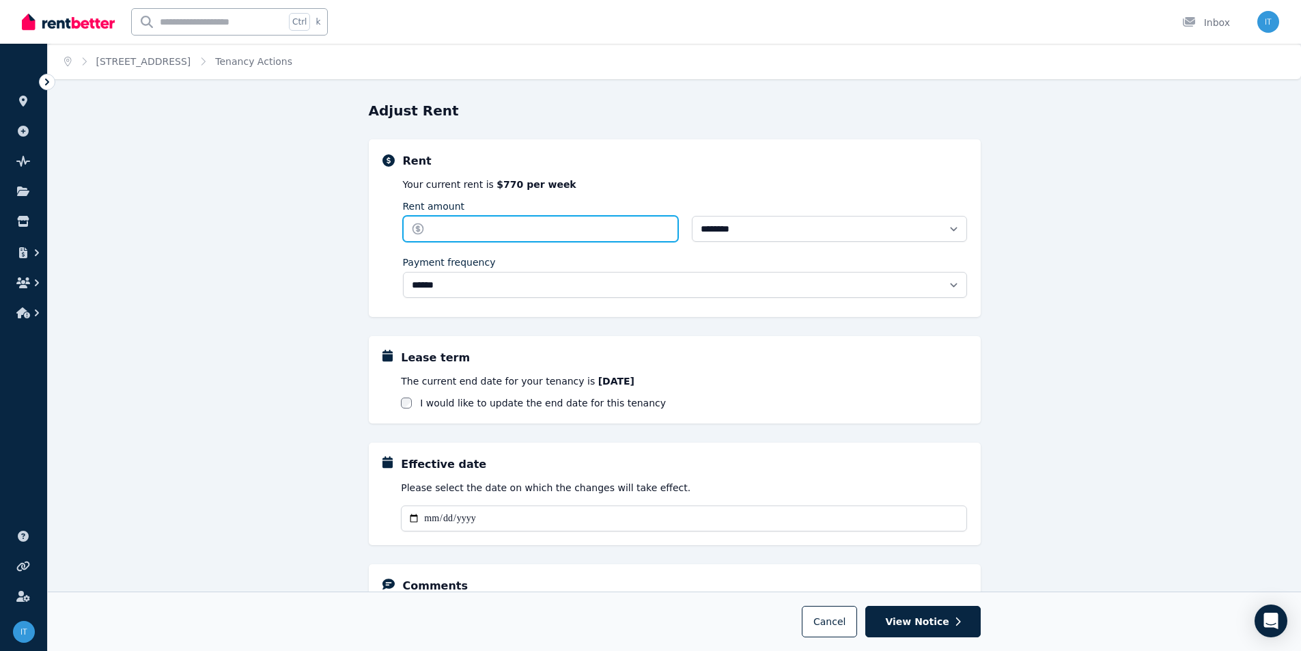
click at [490, 235] on input "Rent amount" at bounding box center [540, 229] width 275 height 26
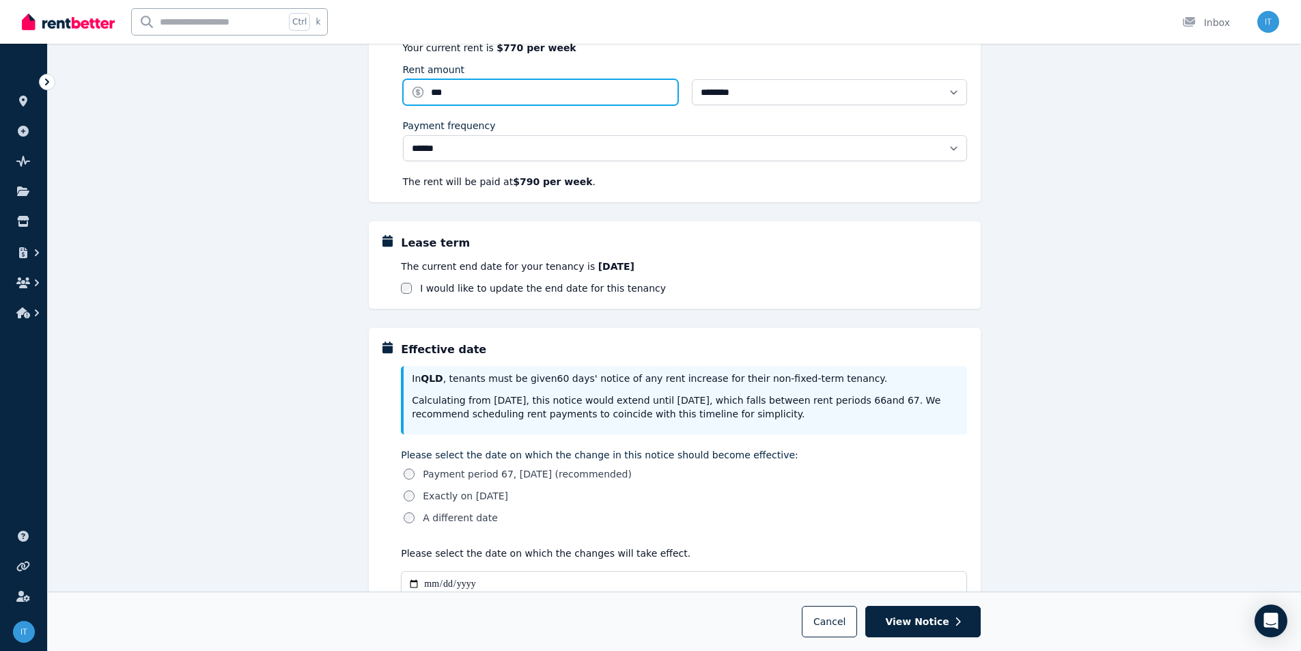
scroll to position [205, 0]
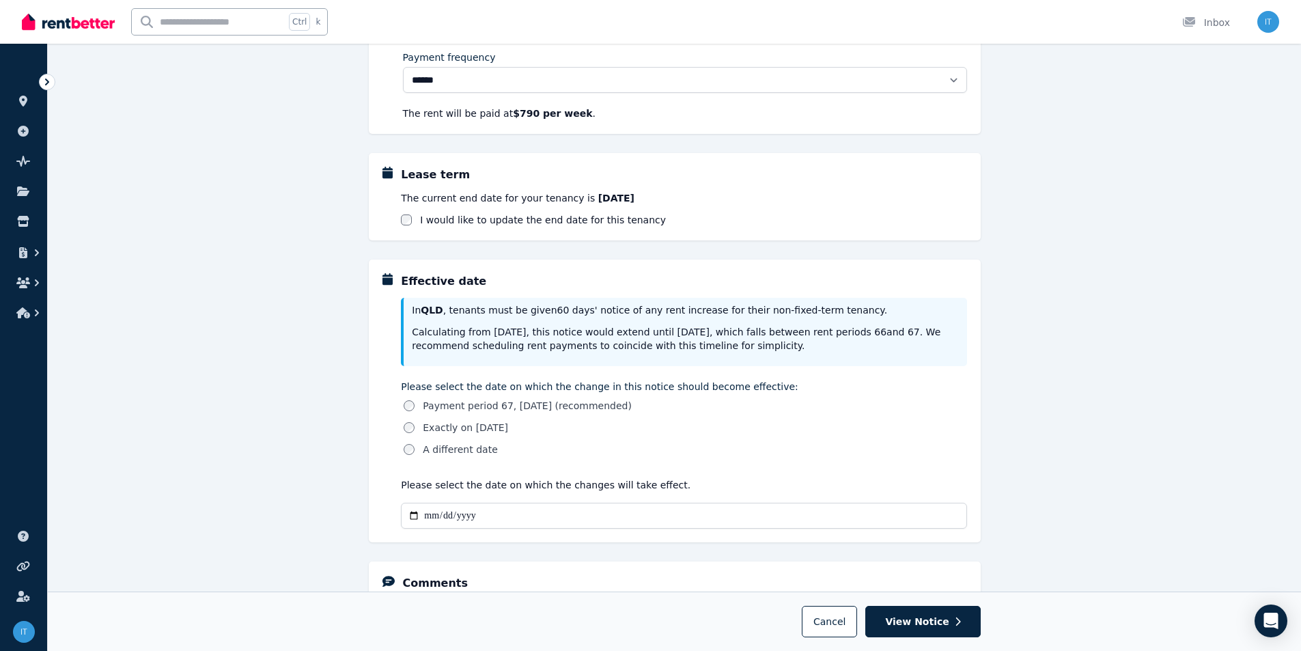
type input "***"
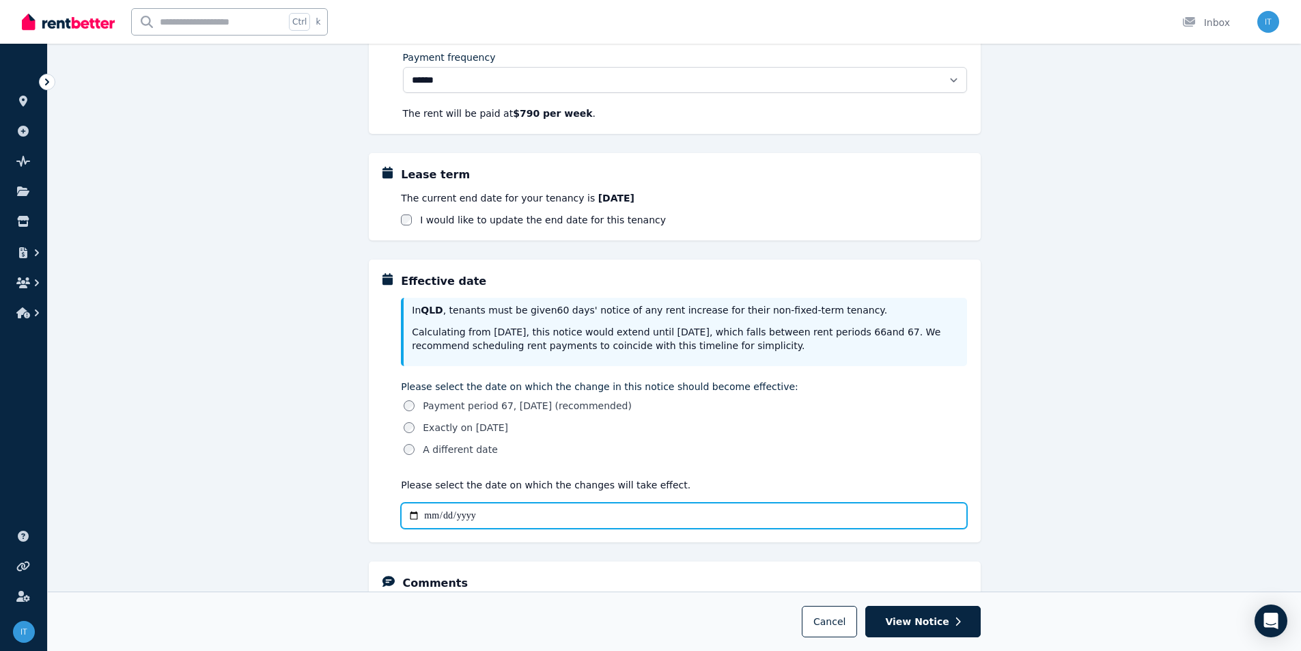
click at [485, 513] on input "**********" at bounding box center [684, 516] width 566 height 26
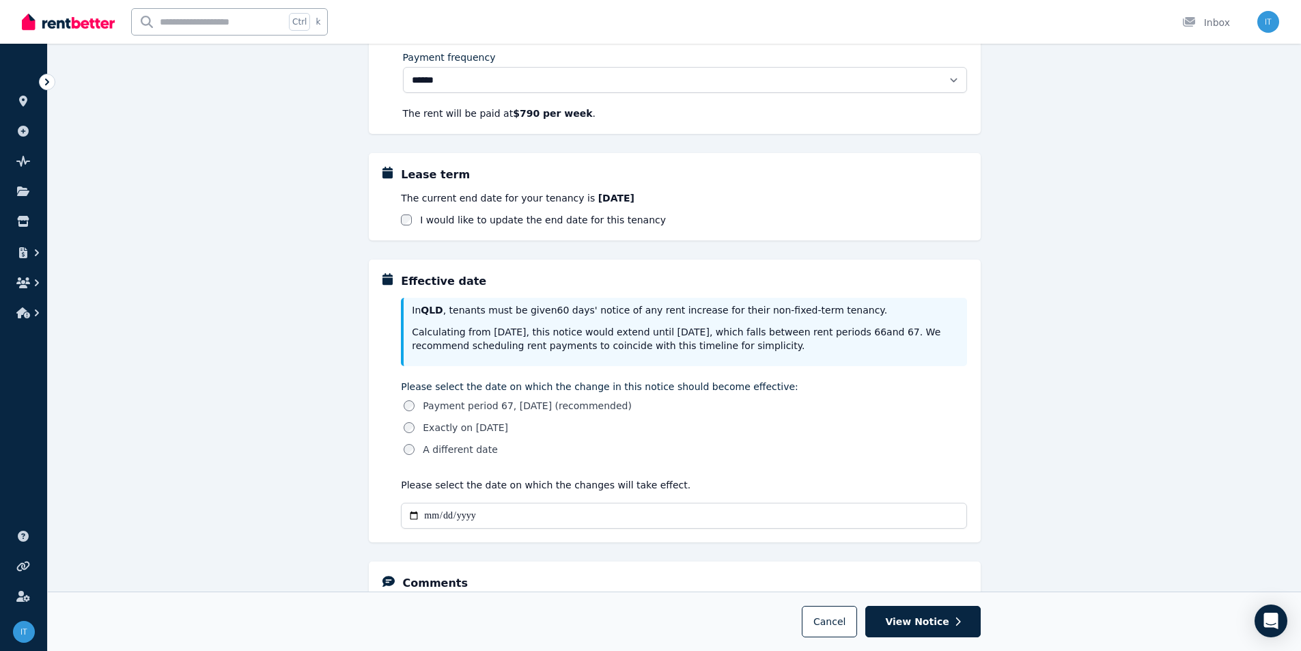
click at [680, 443] on div "A different date" at bounding box center [685, 450] width 563 height 14
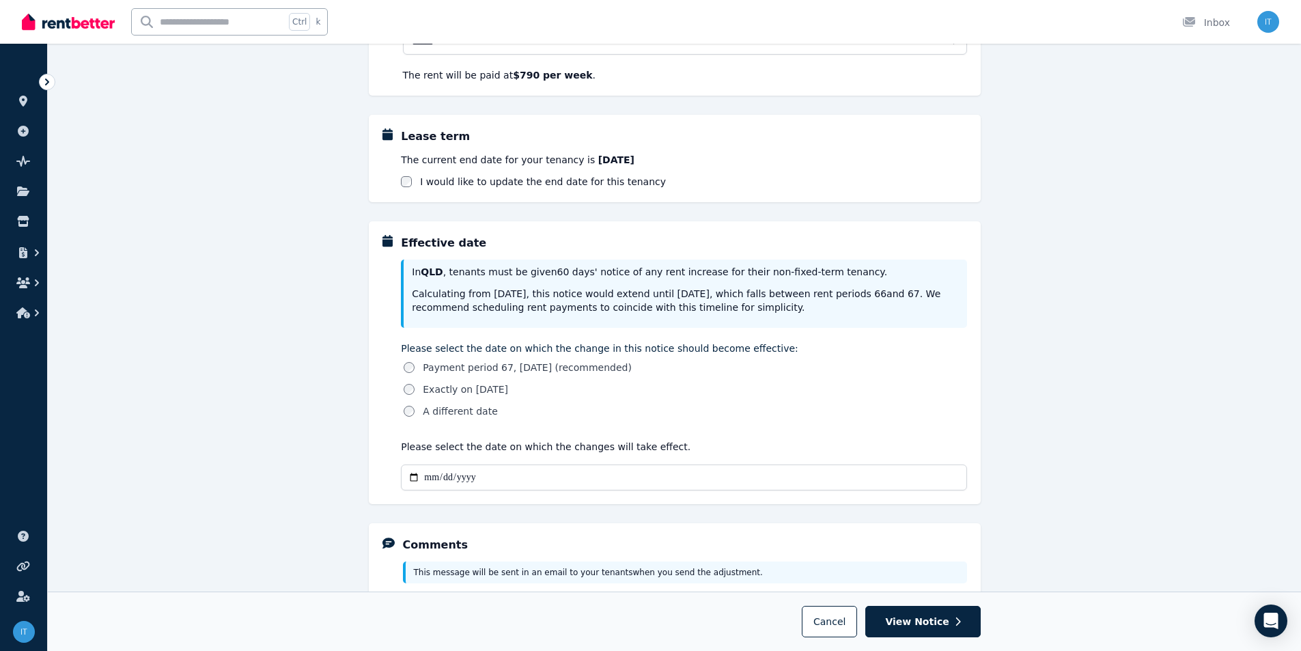
scroll to position [410, 0]
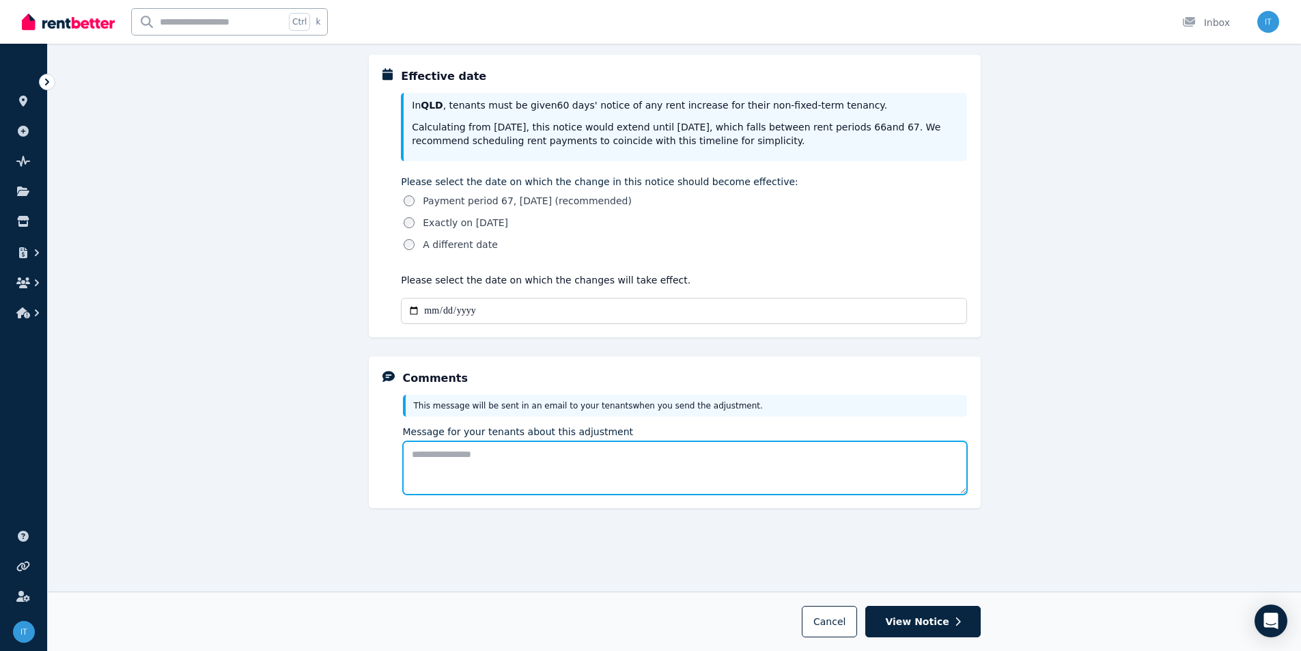
click at [531, 459] on textarea "Message for your tenants about this adjustment" at bounding box center [685, 467] width 564 height 53
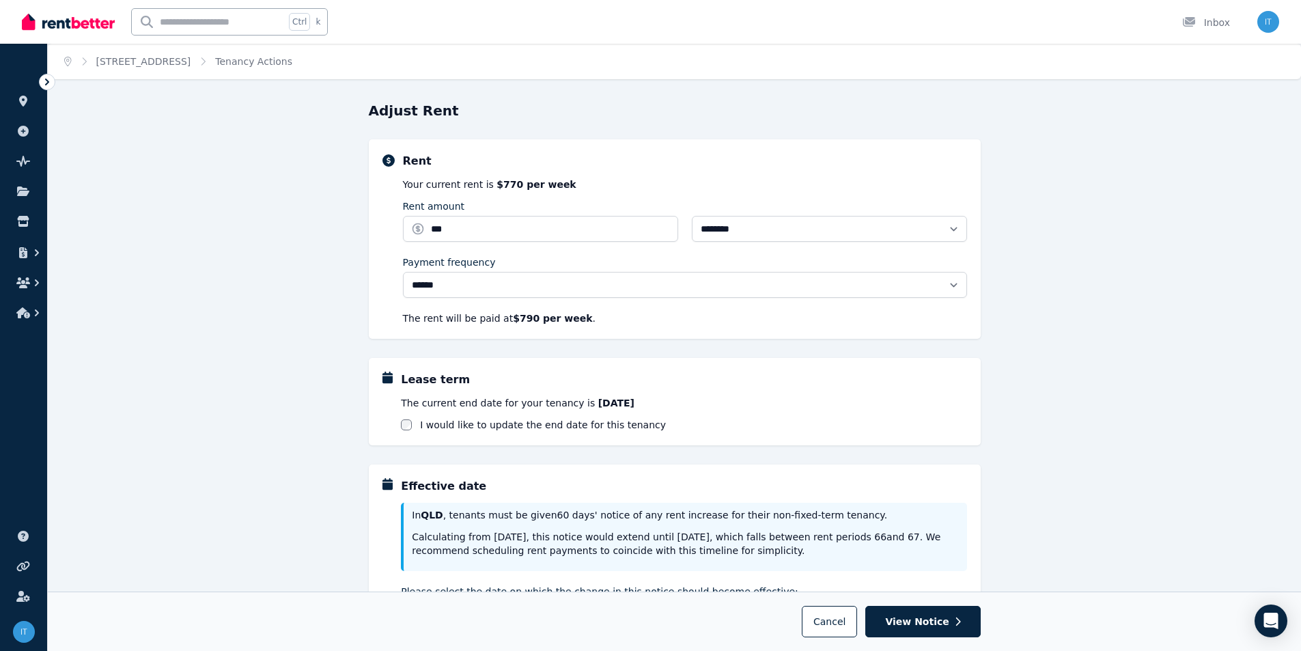
scroll to position [411, 0]
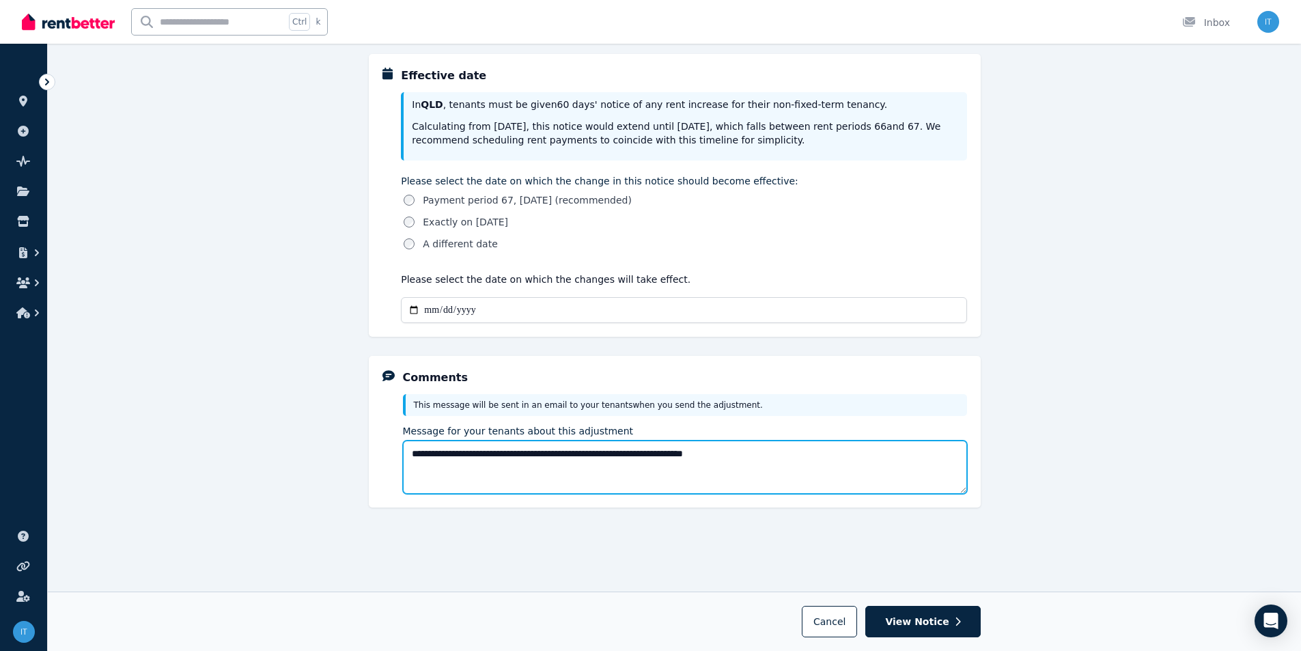
click at [762, 457] on textarea "**********" at bounding box center [685, 467] width 564 height 53
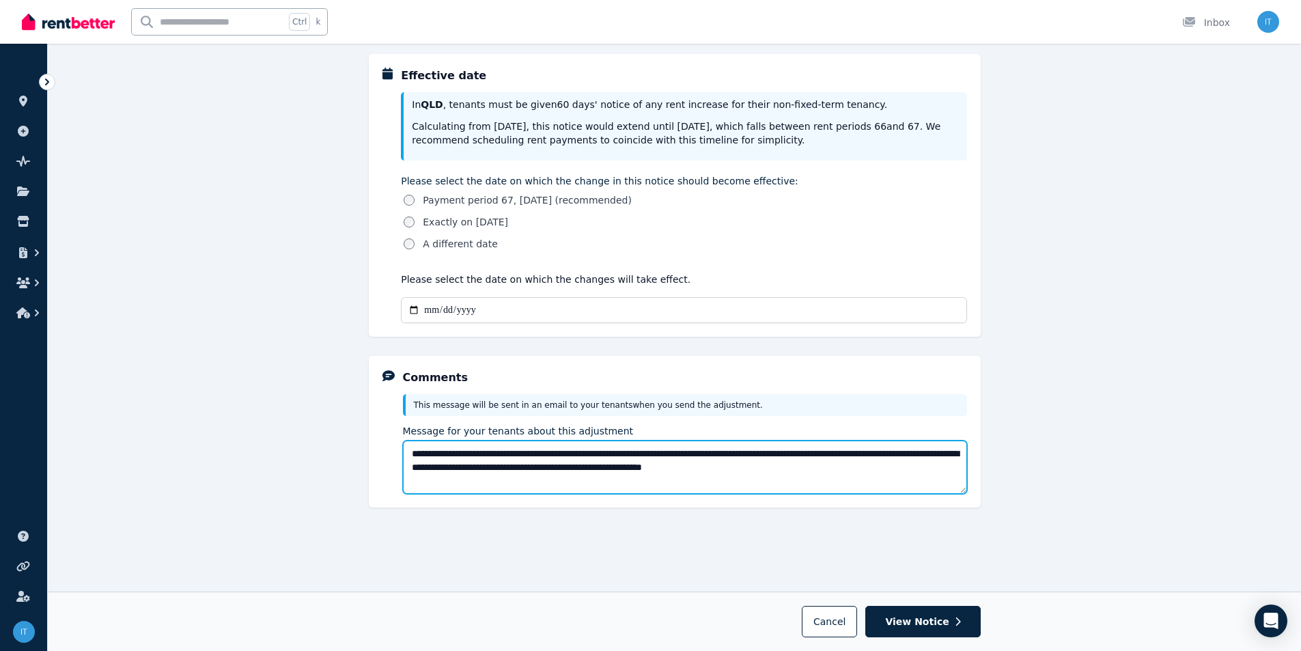
click at [791, 454] on textarea "**********" at bounding box center [685, 467] width 564 height 53
drag, startPoint x: 528, startPoint y: 467, endPoint x: 530, endPoint y: 478, distance: 11.1
click at [530, 478] on textarea "**********" at bounding box center [685, 467] width 564 height 53
click at [528, 474] on textarea "**********" at bounding box center [685, 467] width 564 height 53
type textarea "**********"
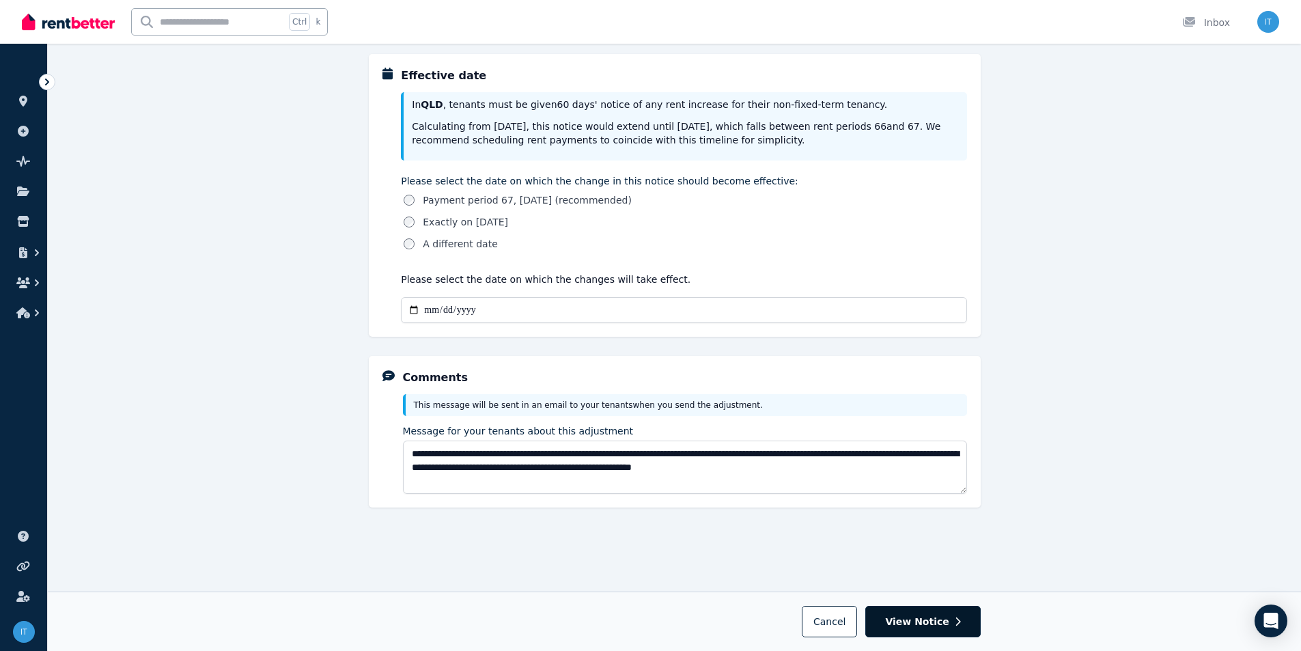
click at [928, 628] on button "View Notice" at bounding box center [922, 621] width 115 height 31
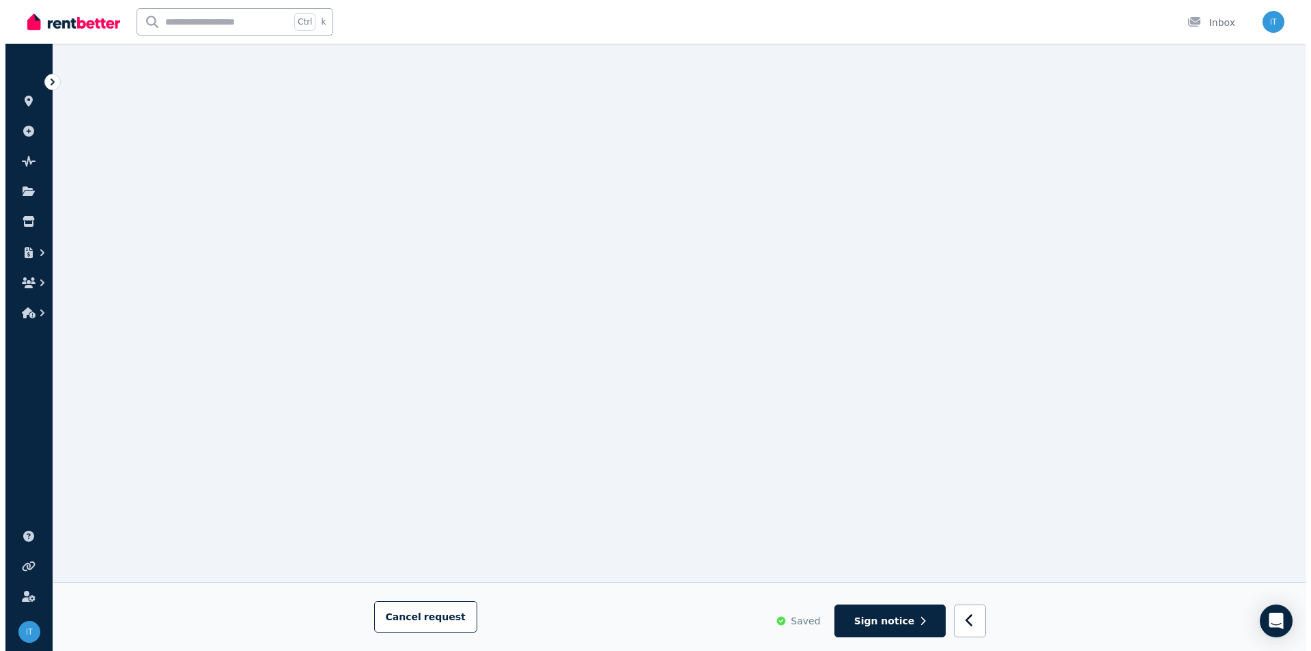
scroll to position [542, 0]
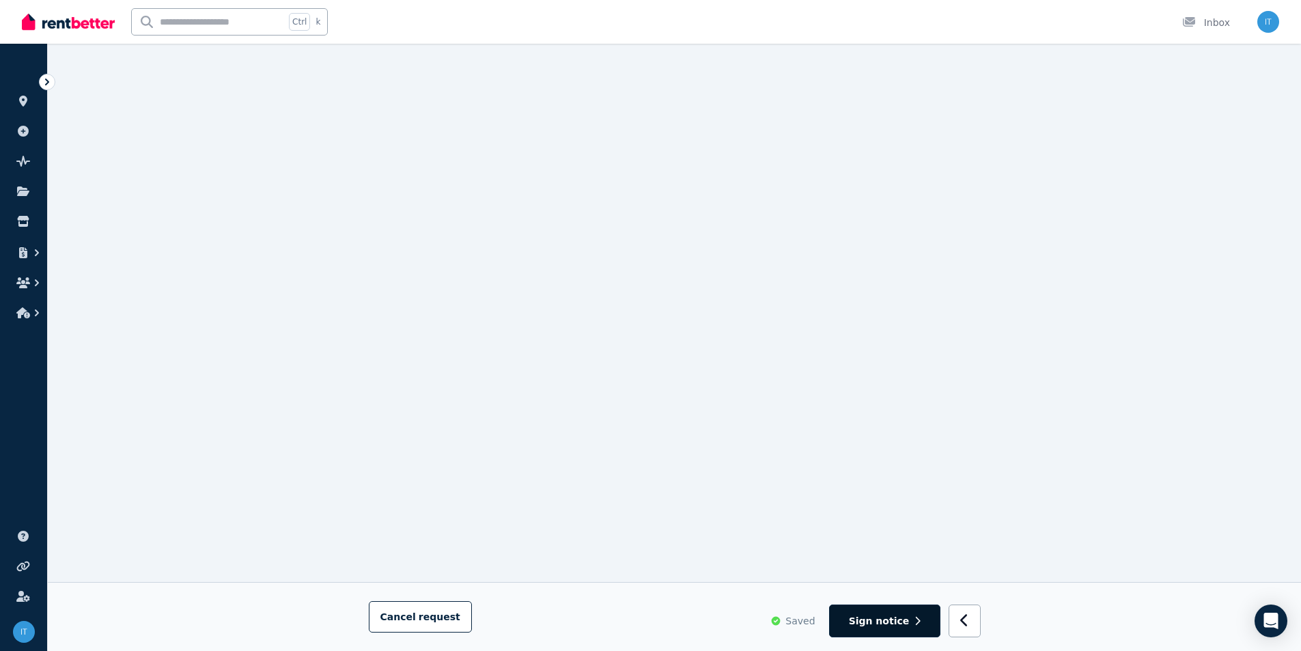
click at [896, 624] on span "Sign notice" at bounding box center [879, 621] width 61 height 14
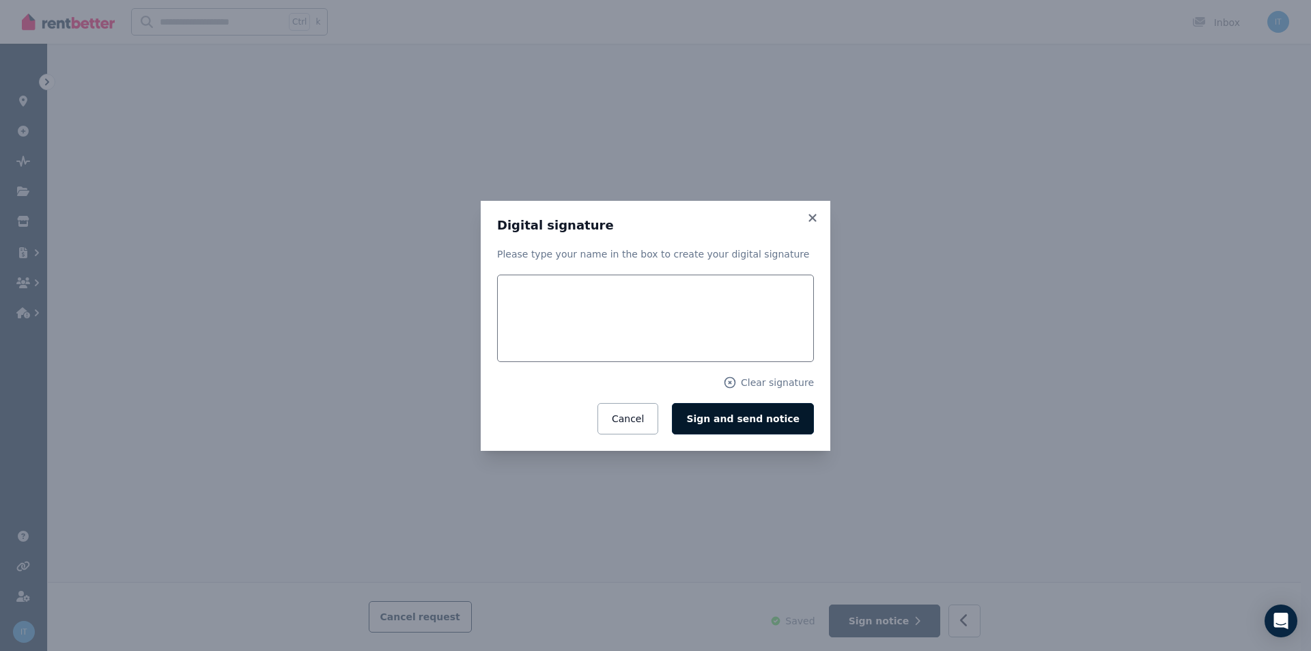
click at [725, 418] on span "Sign and send notice" at bounding box center [742, 418] width 113 height 11
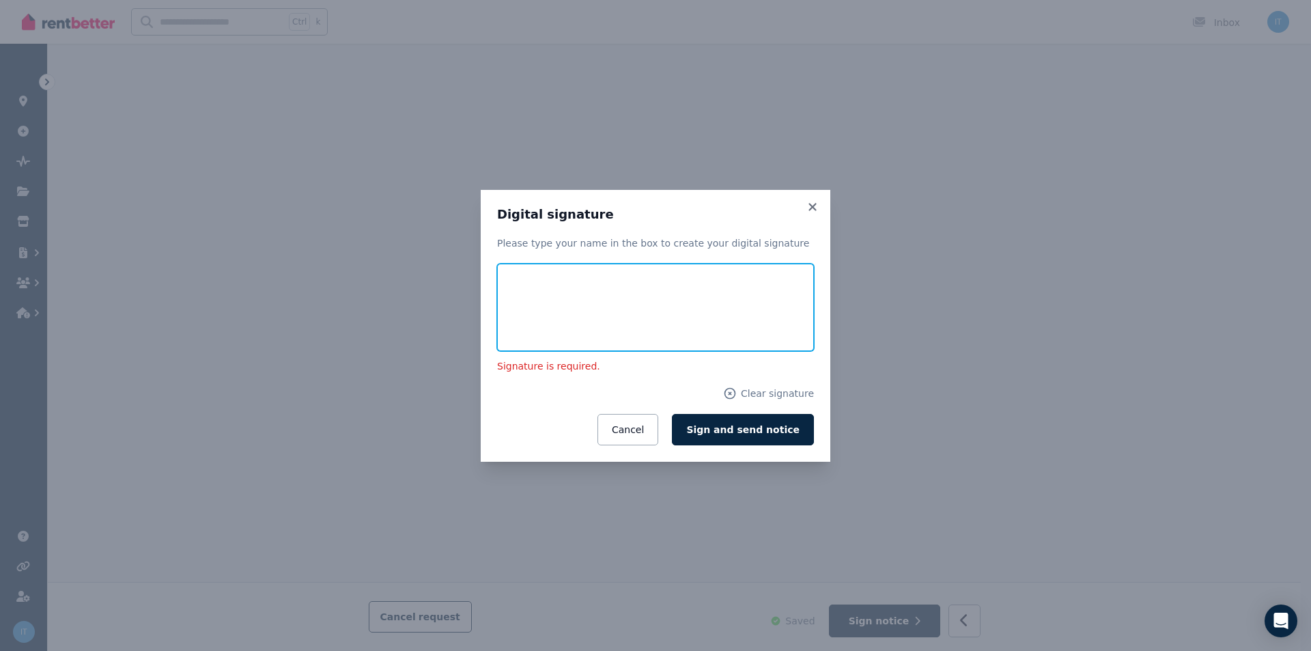
drag, startPoint x: 572, startPoint y: 283, endPoint x: 552, endPoint y: 305, distance: 30.5
click at [552, 305] on input "text" at bounding box center [655, 307] width 317 height 87
type input "**********"
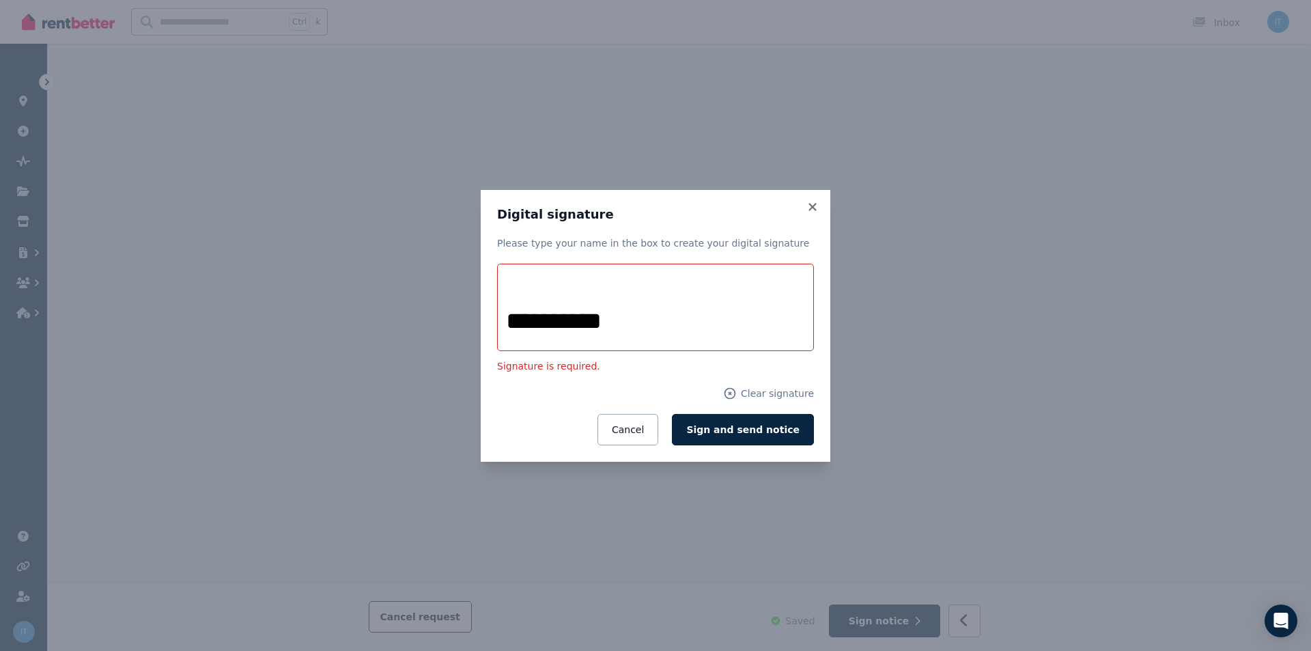
click at [743, 432] on span "Sign and send notice" at bounding box center [742, 429] width 113 height 11
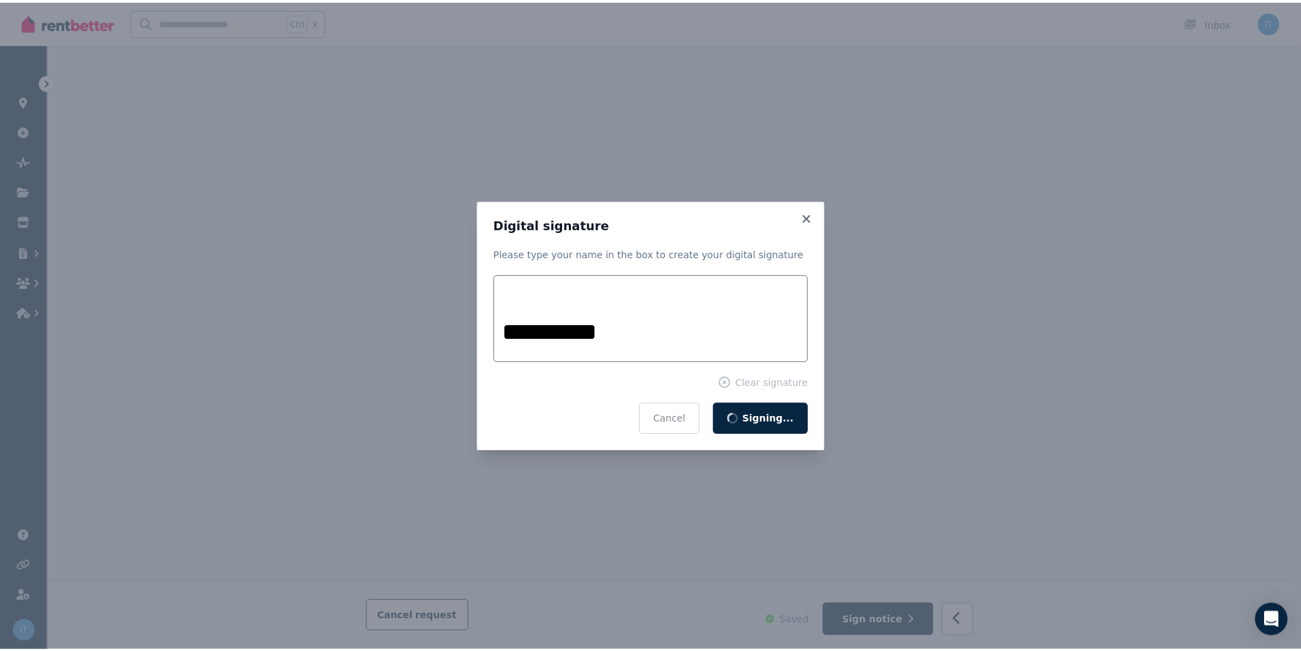
scroll to position [0, 0]
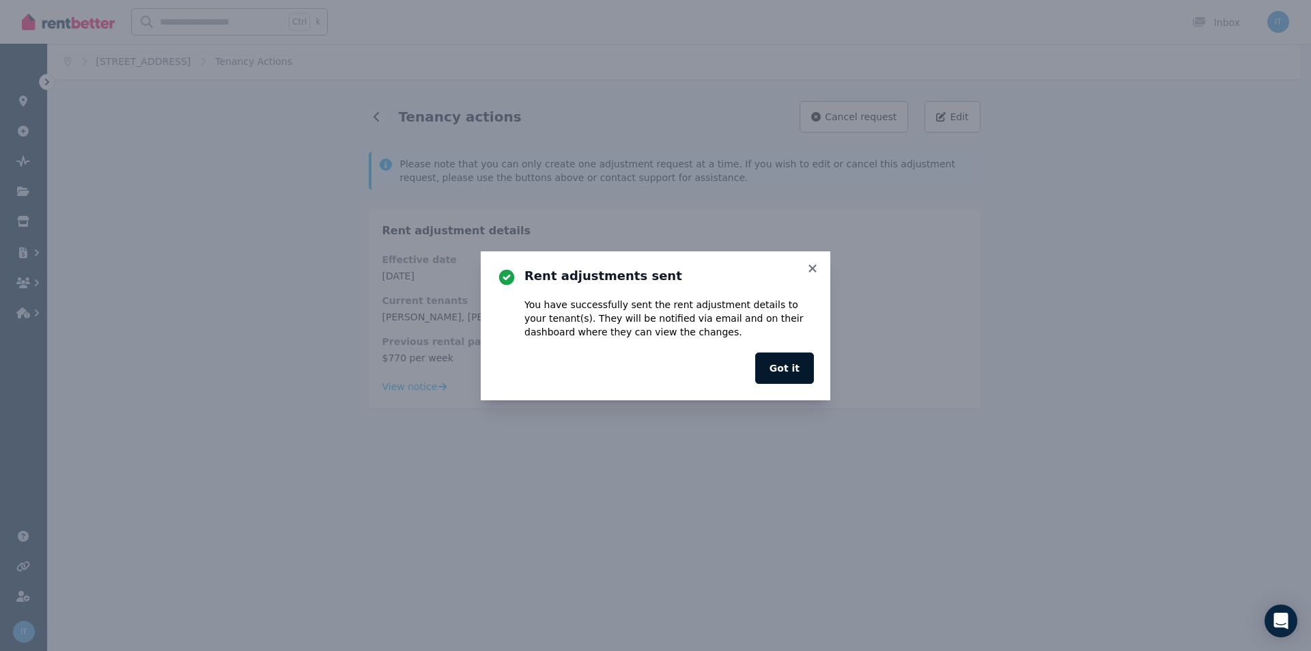
click at [798, 365] on button "Got it" at bounding box center [784, 367] width 59 height 31
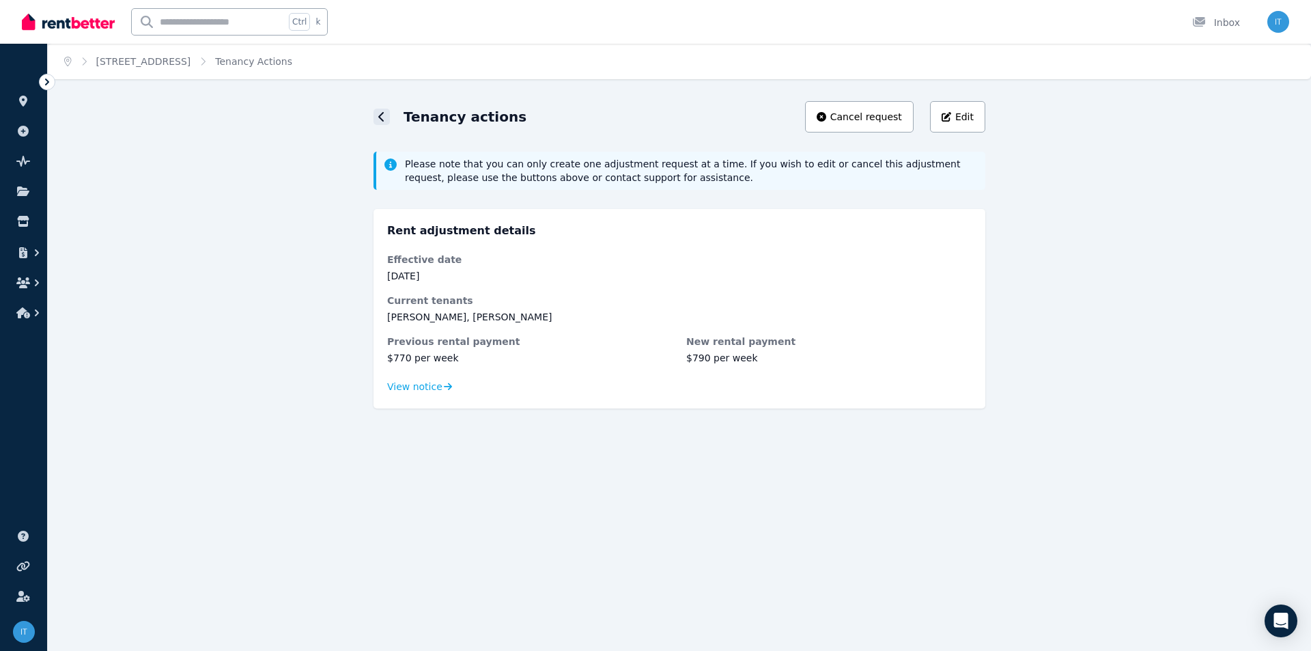
click at [378, 119] on icon at bounding box center [381, 116] width 7 height 11
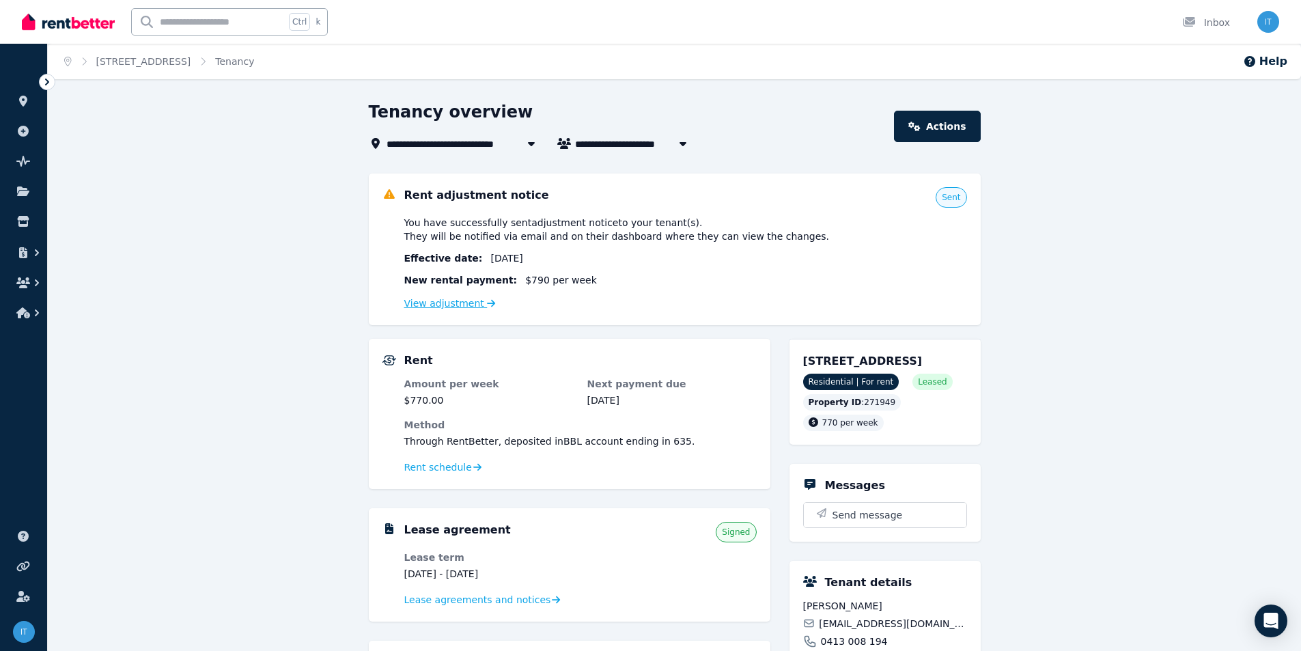
click at [458, 303] on link "View adjustment" at bounding box center [450, 303] width 92 height 11
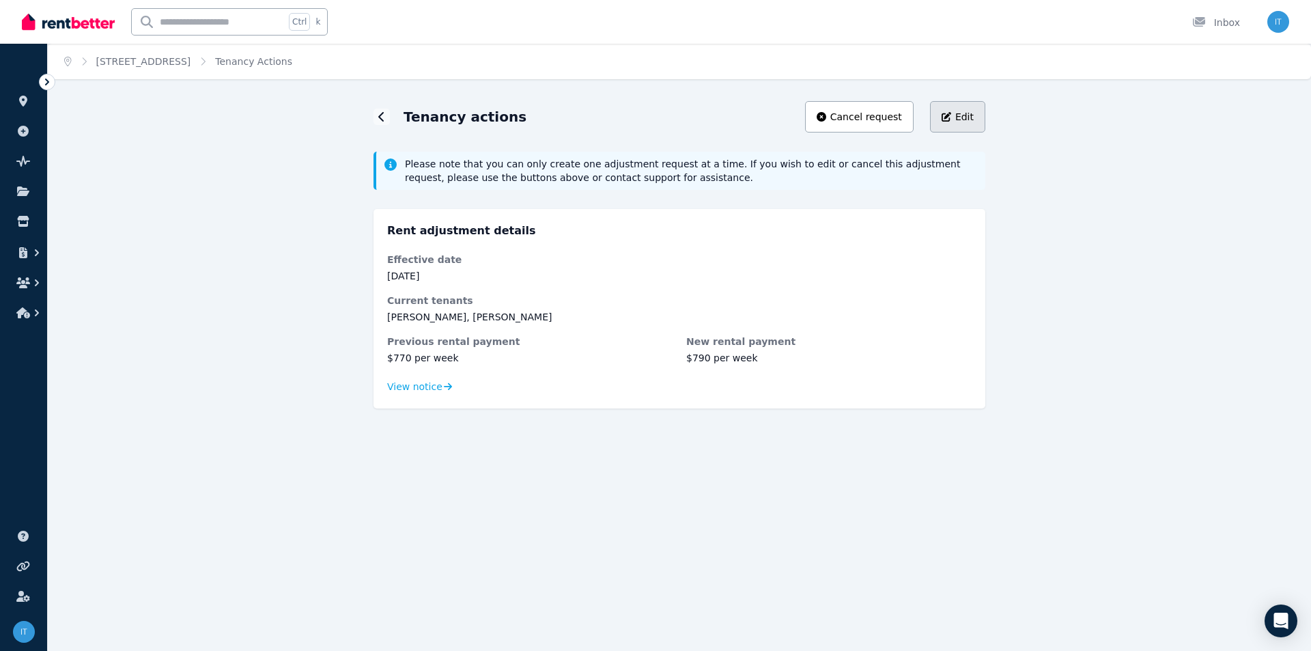
click at [954, 122] on div "Edit" at bounding box center [958, 117] width 32 height 14
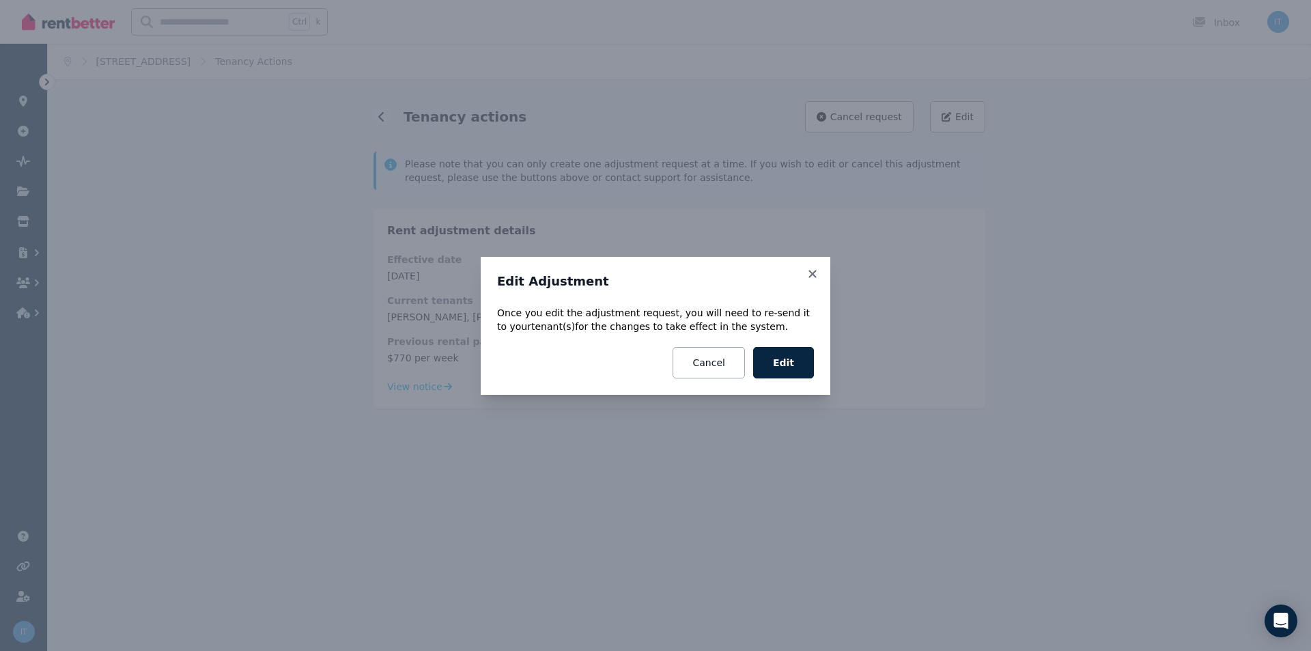
click at [720, 370] on button "Cancel" at bounding box center [709, 362] width 72 height 31
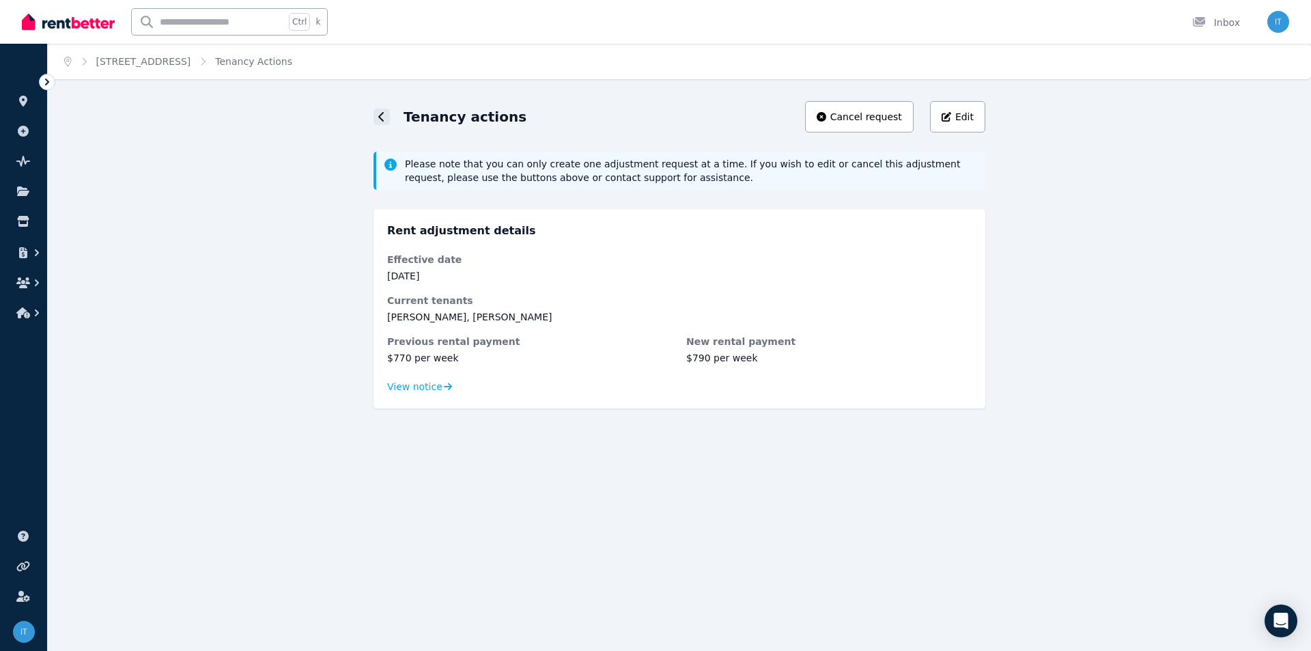
click at [378, 117] on icon at bounding box center [381, 116] width 7 height 11
